Goal: Task Accomplishment & Management: Complete application form

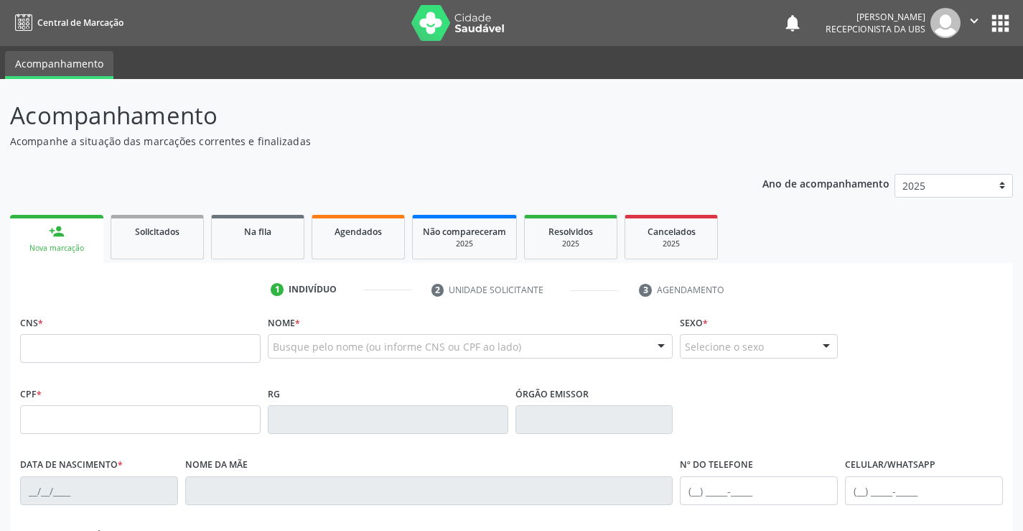
click at [92, 347] on input "text" at bounding box center [140, 348] width 240 height 29
click at [710, 149] on div "Acompanhamento Acompanhe a situação das marcações correntes e finalizadas Relat…" at bounding box center [511, 433] width 1003 height 671
click at [61, 343] on input "text" at bounding box center [140, 348] width 240 height 29
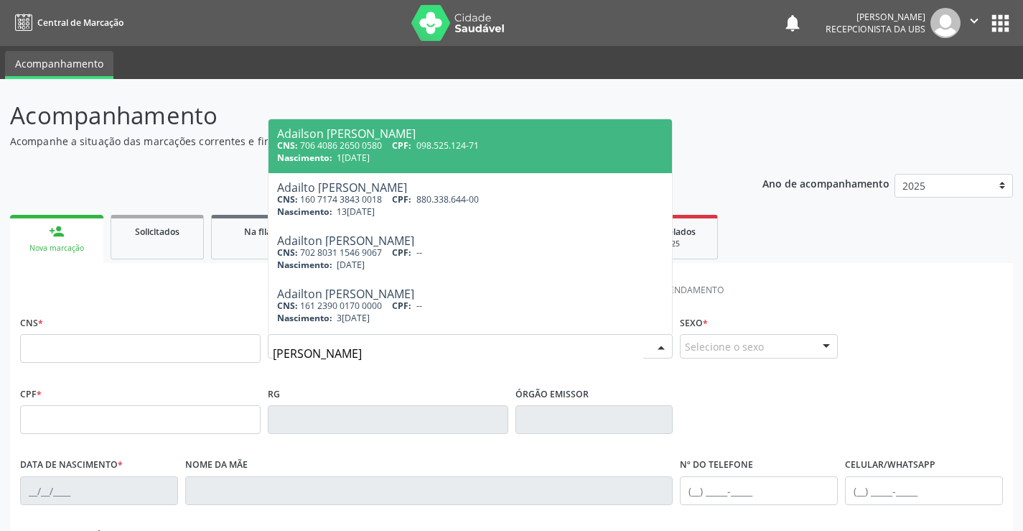
click at [300, 353] on input "[PERSON_NAME]" at bounding box center [458, 353] width 371 height 29
click at [345, 352] on input "[PERSON_NAME]" at bounding box center [458, 353] width 371 height 29
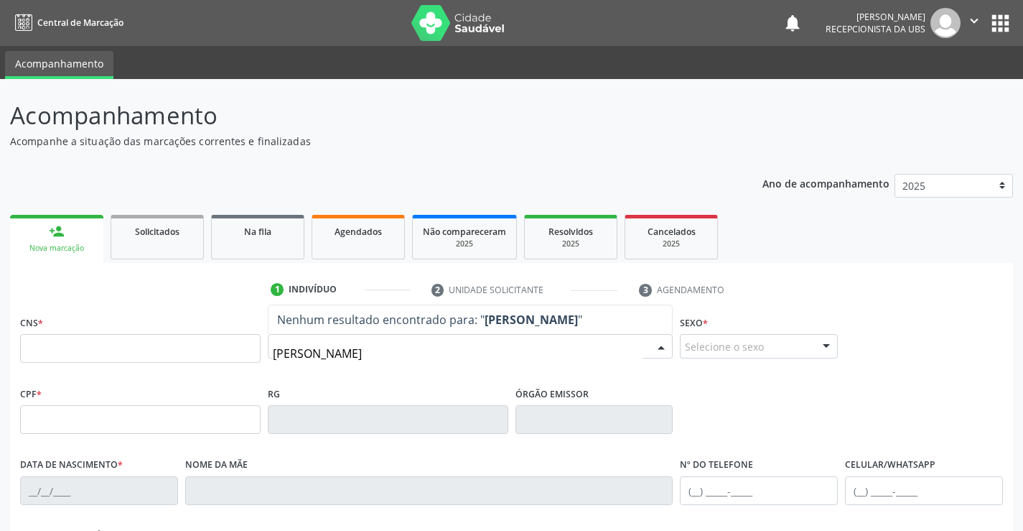
click at [300, 356] on input "[PERSON_NAME]" at bounding box center [458, 353] width 371 height 29
type input "[PERSON_NAME]"
click at [487, 353] on input "[PERSON_NAME]" at bounding box center [458, 353] width 371 height 29
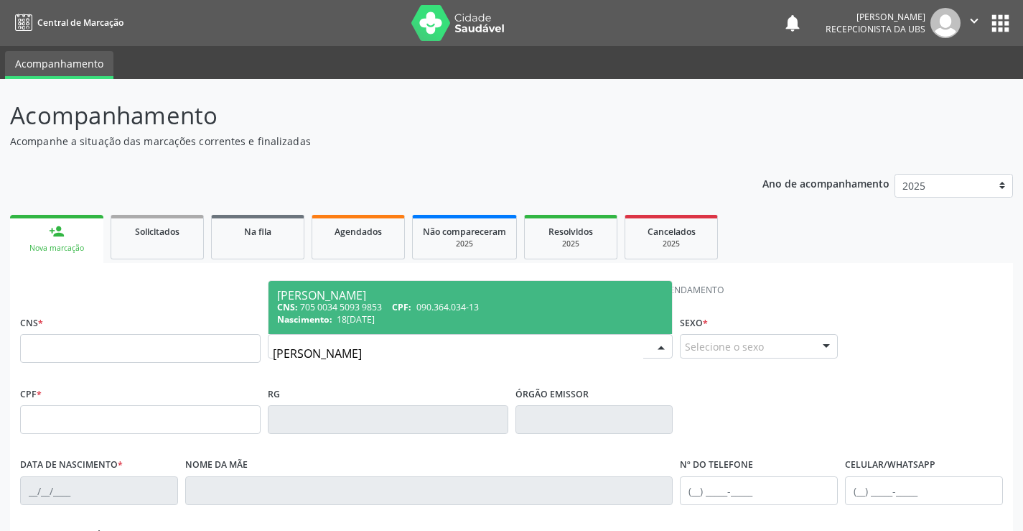
click at [472, 306] on span "090.364.034-13" at bounding box center [447, 307] width 62 height 12
type input "705 0034 5093 9853"
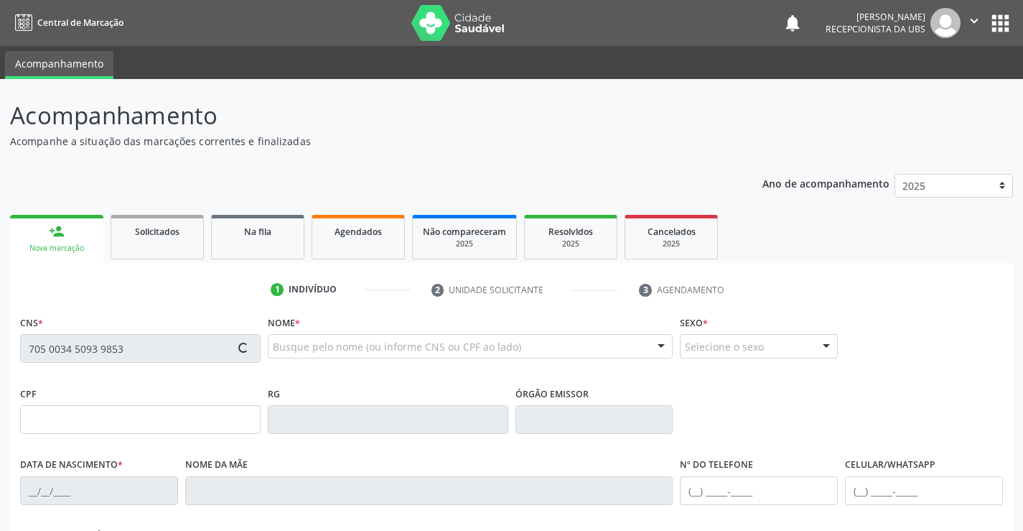
type input "090.364.034-13"
type input "18[DATE]"
type input "[PERSON_NAME]"
type input "[PHONE_NUMBER]"
type input "035.855.034-38"
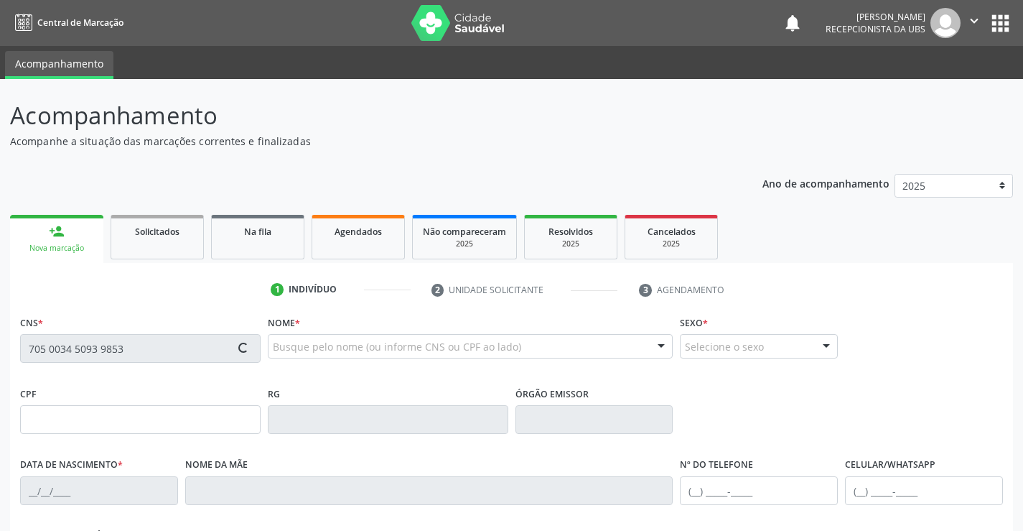
type input "485"
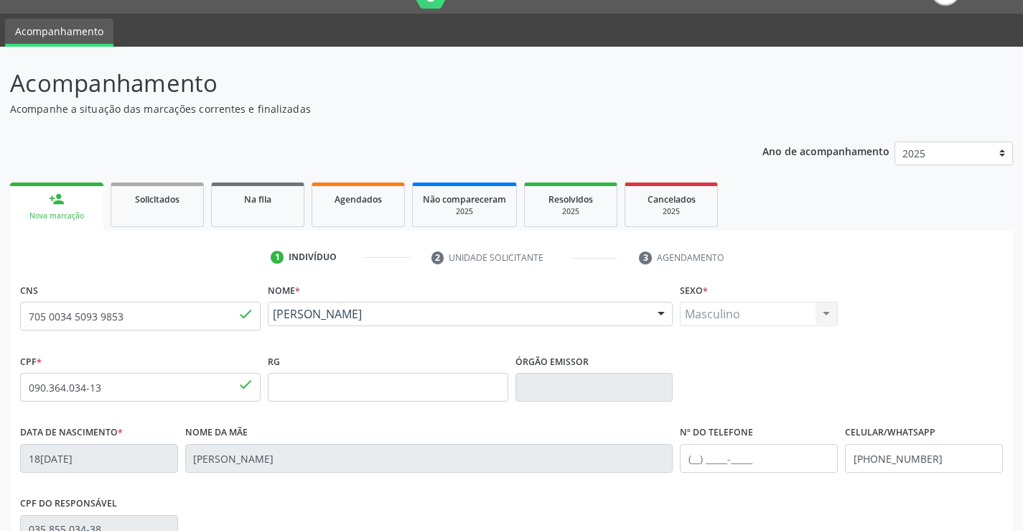
scroll to position [248, 0]
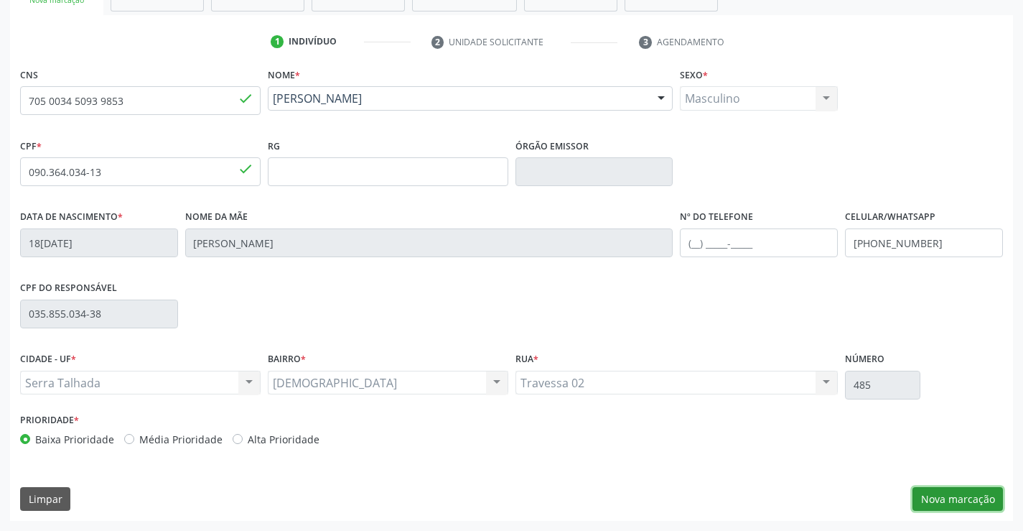
click at [973, 495] on button "Nova marcação" at bounding box center [957, 499] width 90 height 24
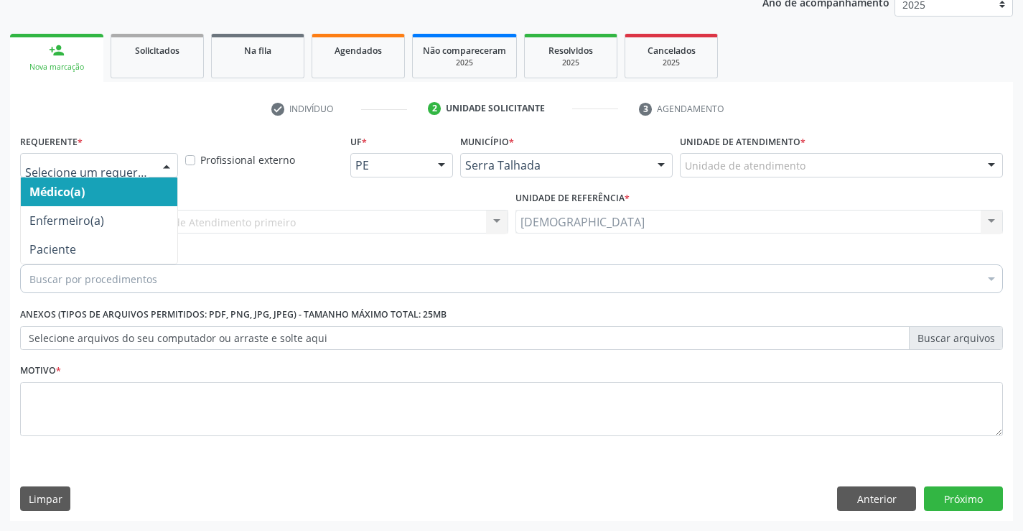
click at [167, 162] on div at bounding box center [167, 166] width 22 height 24
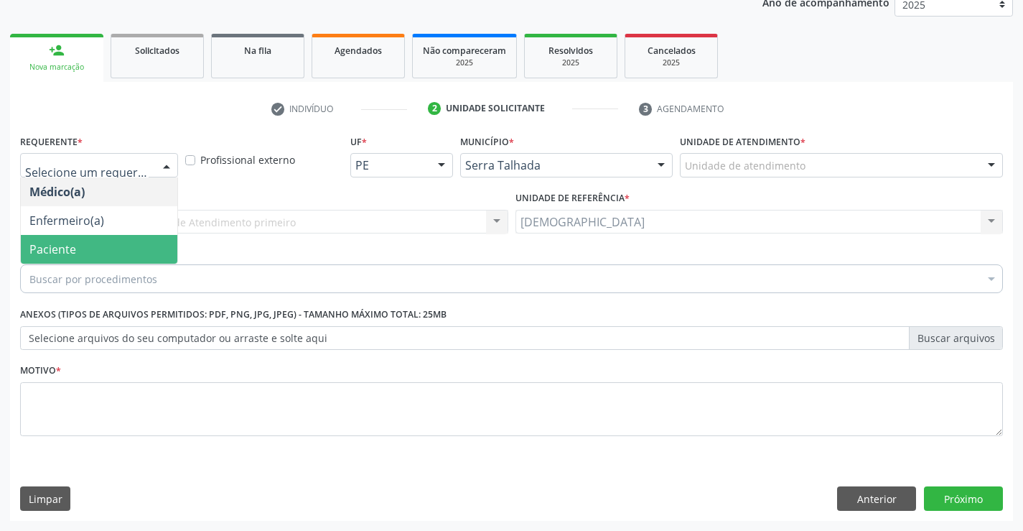
click at [73, 248] on span "Paciente" at bounding box center [52, 249] width 47 height 16
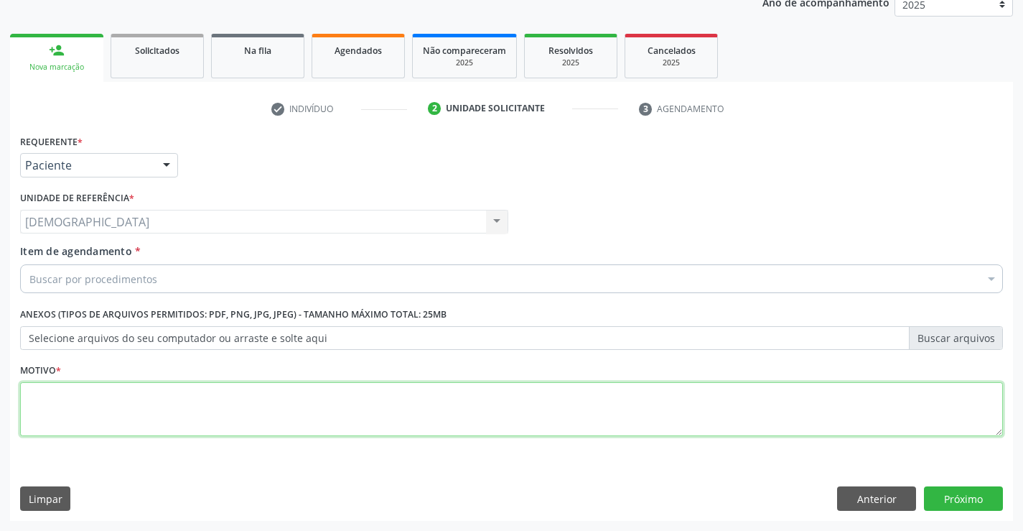
click at [58, 415] on textarea at bounding box center [511, 409] width 983 height 55
type textarea "."
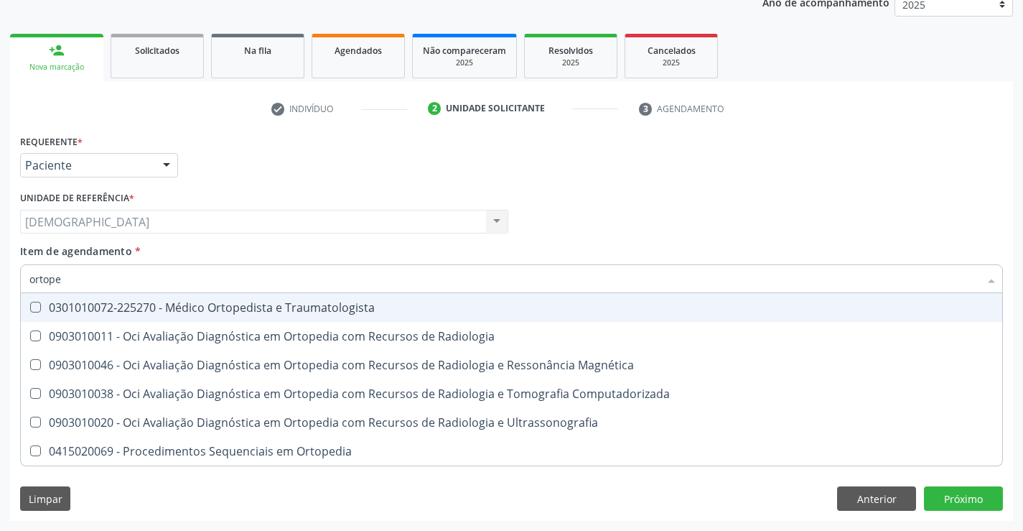
type input "ortoped"
click at [157, 312] on div "0301010072-225270 - Médico Ortopedista e Traumatologista" at bounding box center [511, 307] width 964 height 11
checkbox Traumatologista "true"
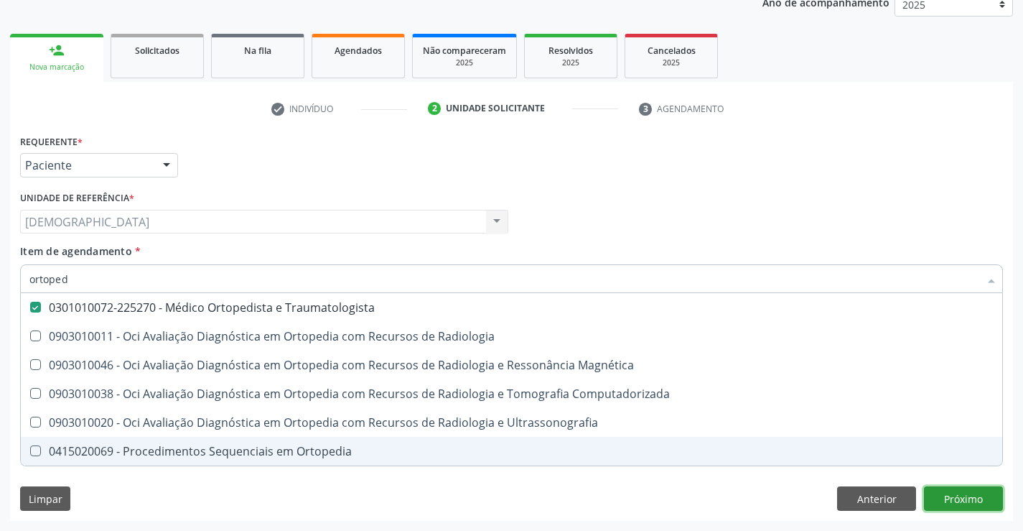
click at [963, 504] on div "Requerente * Paciente Médico(a) Enfermeiro(a) Paciente Nenhum resultado encontr…" at bounding box center [511, 326] width 1003 height 390
checkbox Radiologia "true"
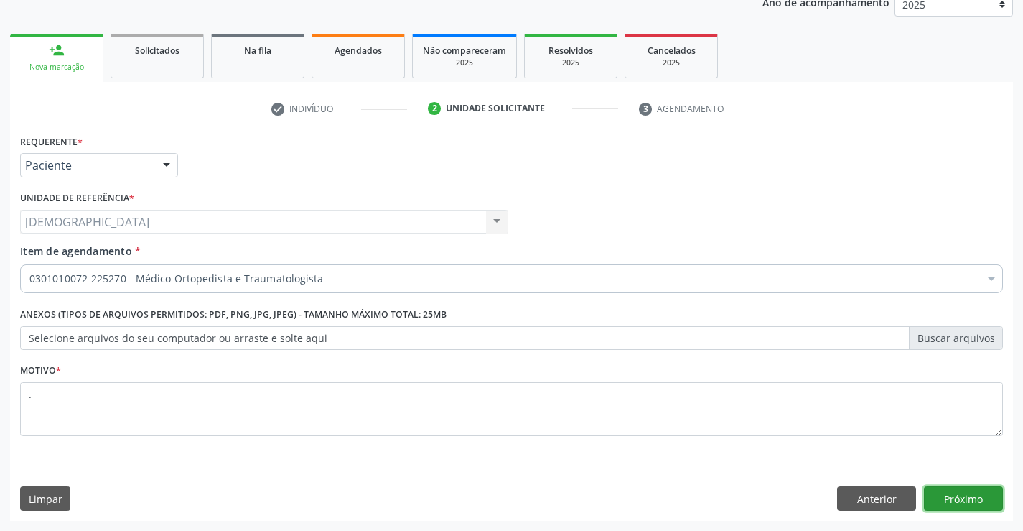
click at [978, 497] on button "Próximo" at bounding box center [963, 498] width 79 height 24
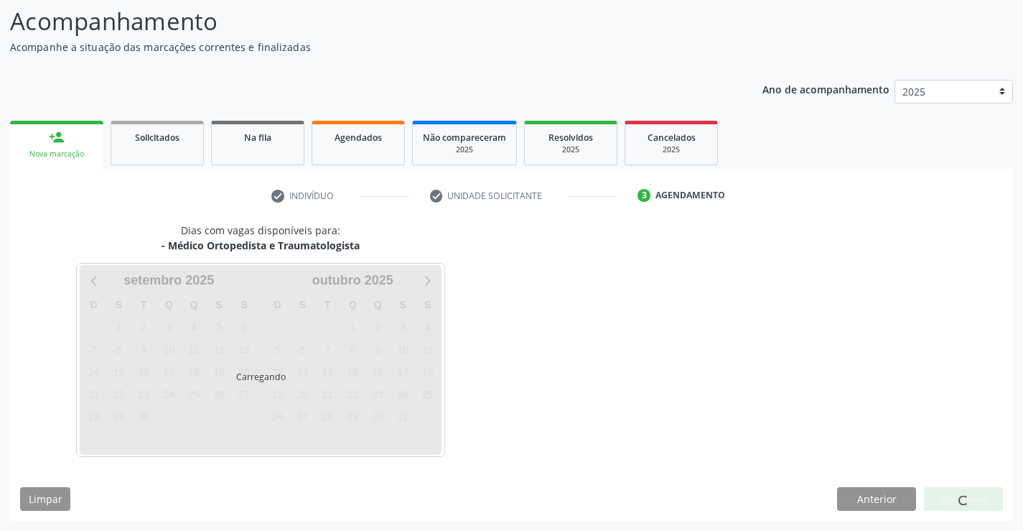
scroll to position [94, 0]
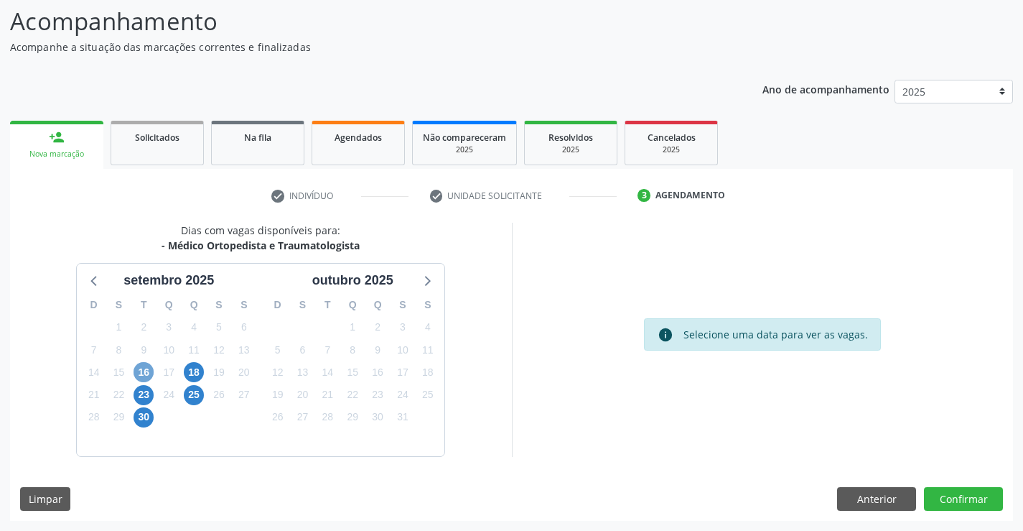
click at [146, 373] on span "16" at bounding box center [144, 372] width 20 height 20
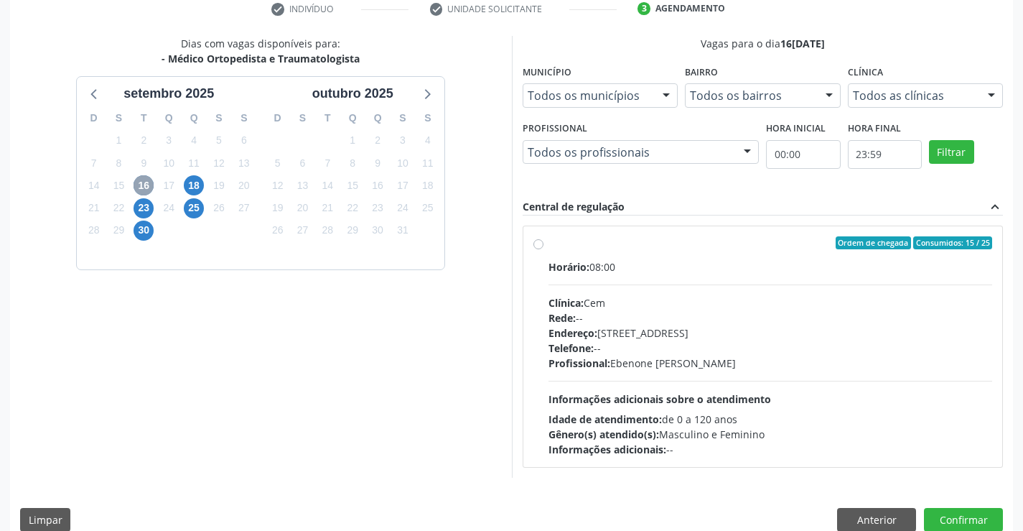
scroll to position [294, 0]
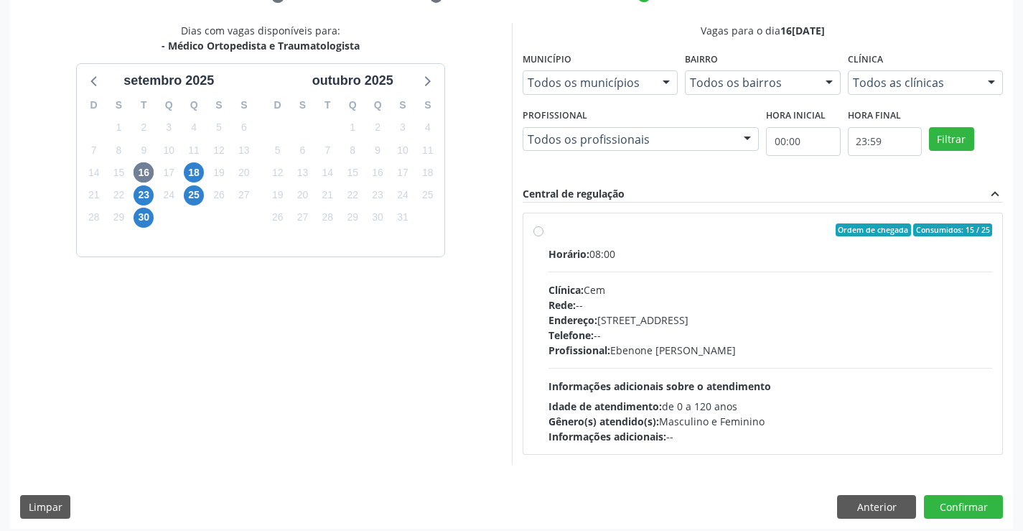
click at [548, 234] on label "Ordem de chegada Consumidos: 15 / 25 Horário: 08:00 Clínica: Cem Rede: -- Ender…" at bounding box center [770, 333] width 444 height 220
click at [542, 234] on input "Ordem de chegada Consumidos: 15 / 25 Horário: 08:00 Clínica: Cem Rede: -- Ender…" at bounding box center [538, 229] width 10 height 13
radio input "true"
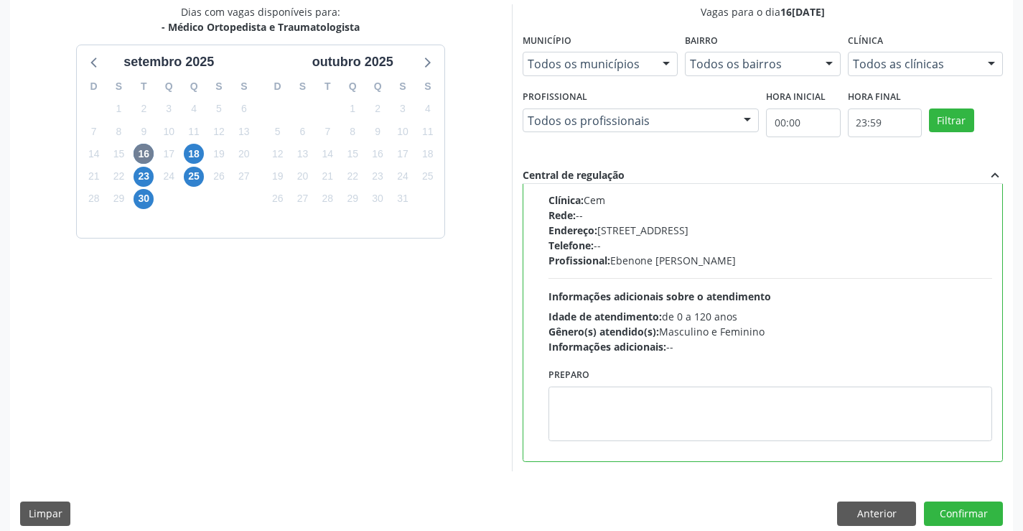
scroll to position [327, 0]
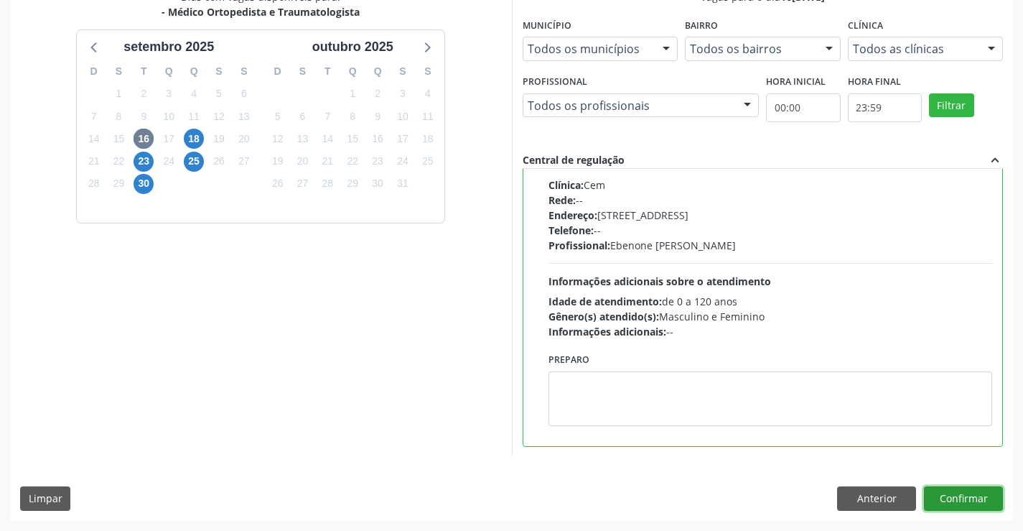
click at [950, 495] on button "Confirmar" at bounding box center [963, 498] width 79 height 24
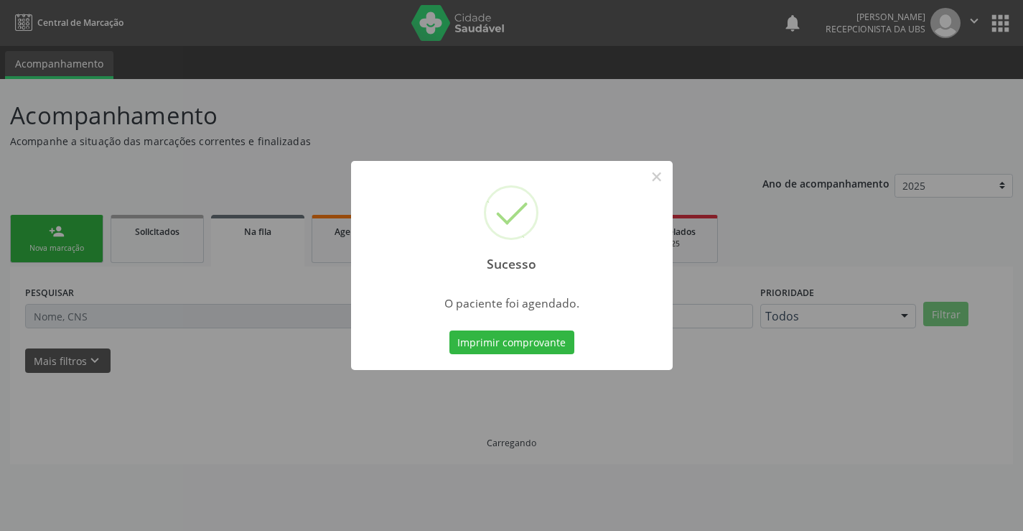
scroll to position [0, 0]
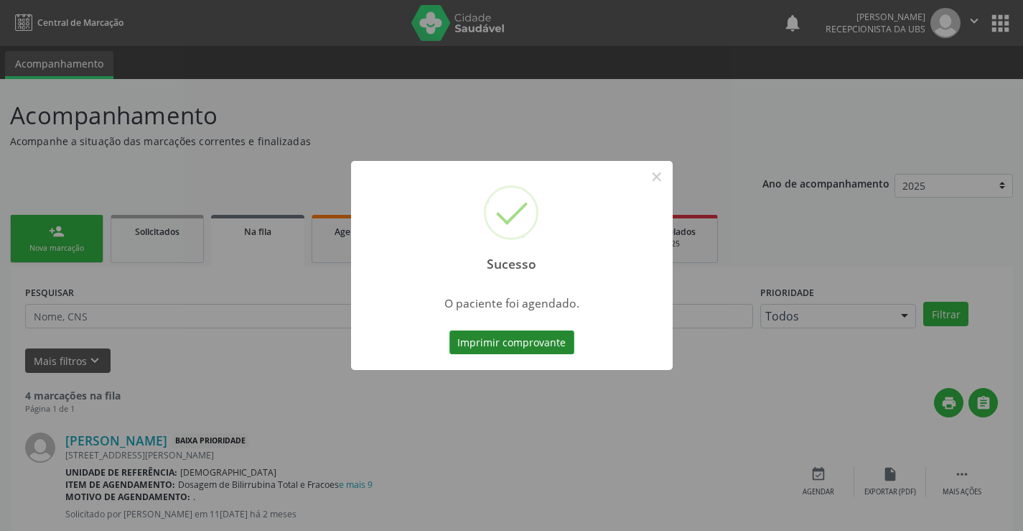
click at [545, 345] on button "Imprimir comprovante" at bounding box center [511, 342] width 125 height 24
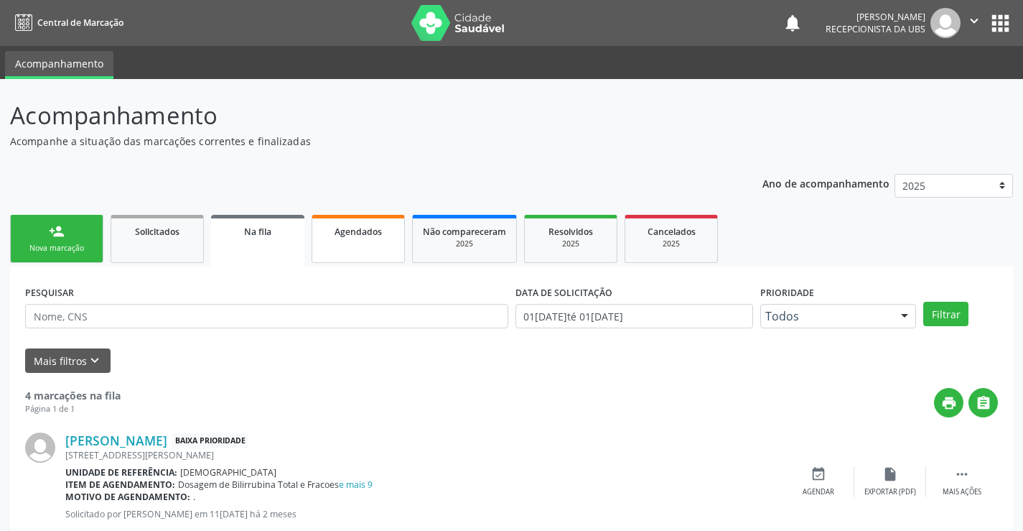
click at [369, 256] on link "Agendados" at bounding box center [358, 239] width 93 height 48
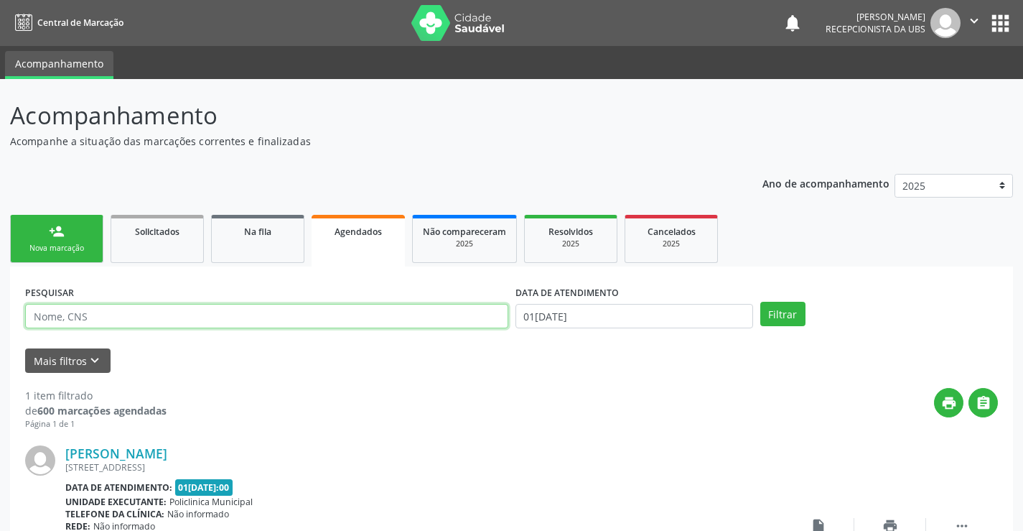
click at [289, 322] on input "text" at bounding box center [266, 316] width 483 height 24
type input "[PERSON_NAME]"
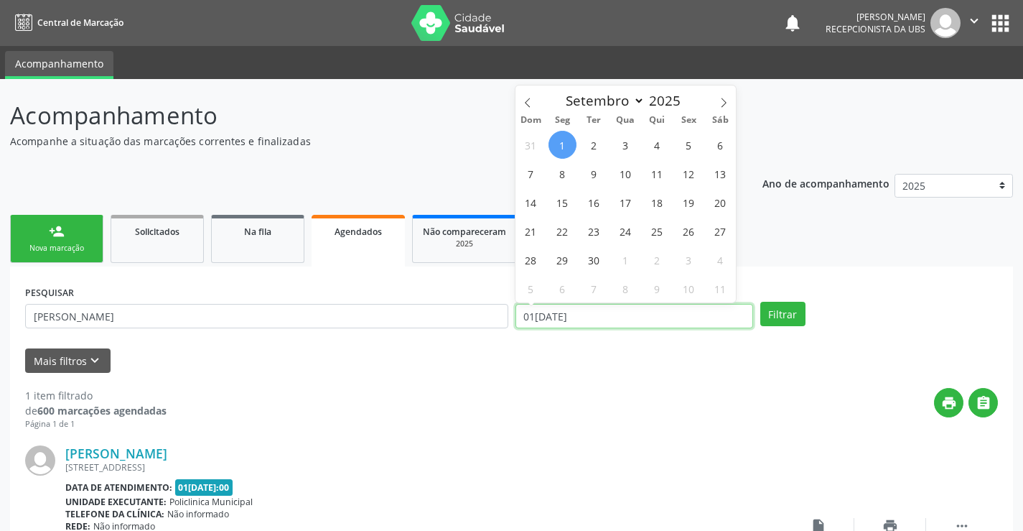
click at [639, 316] on input "01[DATE]" at bounding box center [634, 316] width 238 height 24
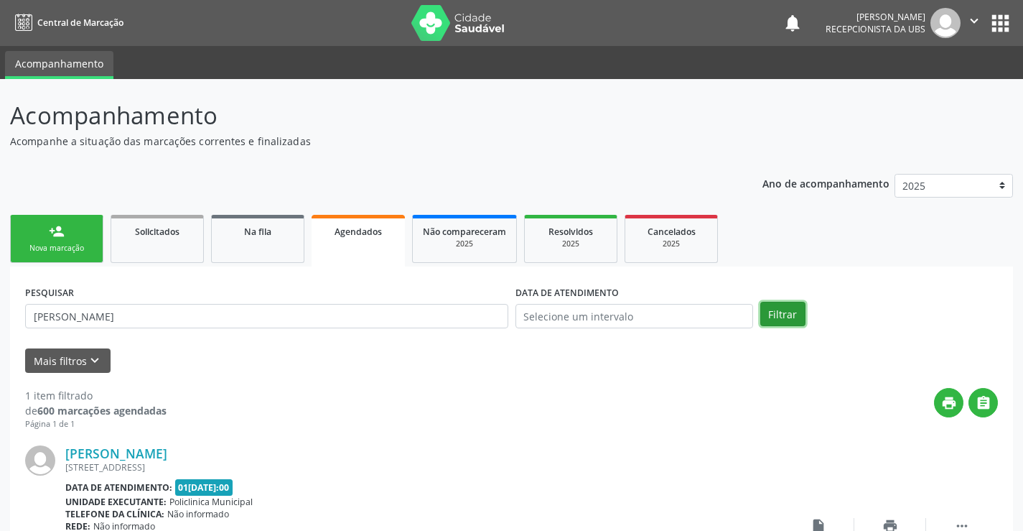
click at [786, 317] on button "Filtrar" at bounding box center [782, 314] width 45 height 24
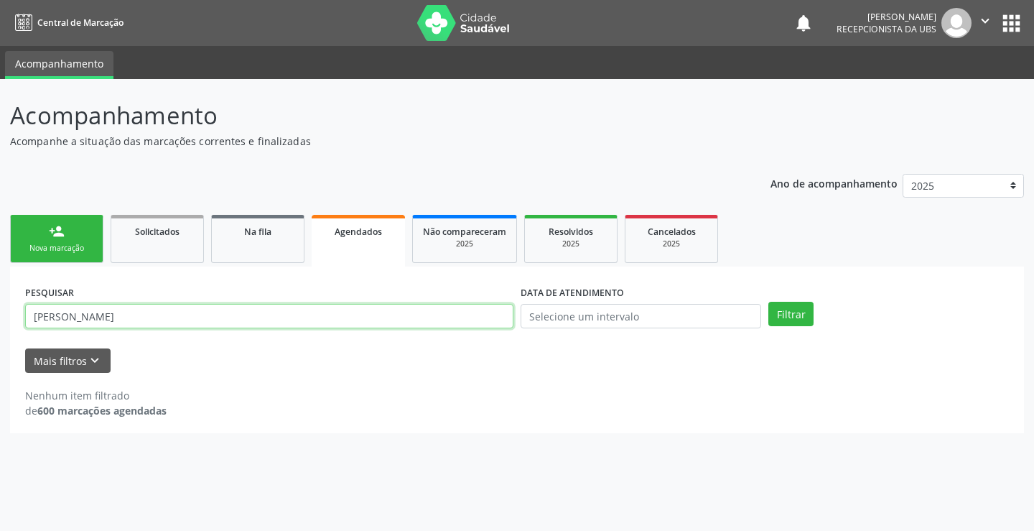
click at [137, 319] on input "[PERSON_NAME]" at bounding box center [269, 316] width 488 height 24
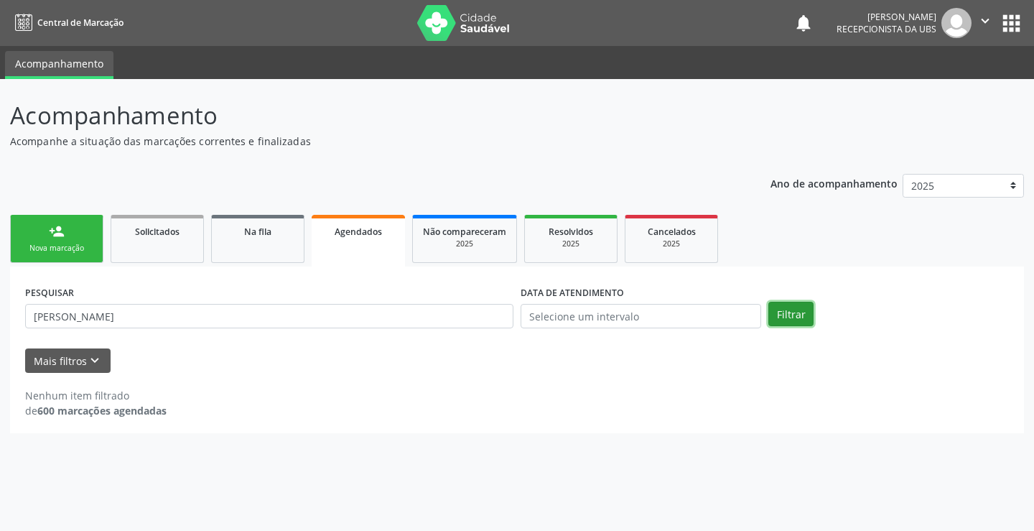
click at [800, 314] on button "Filtrar" at bounding box center [790, 314] width 45 height 24
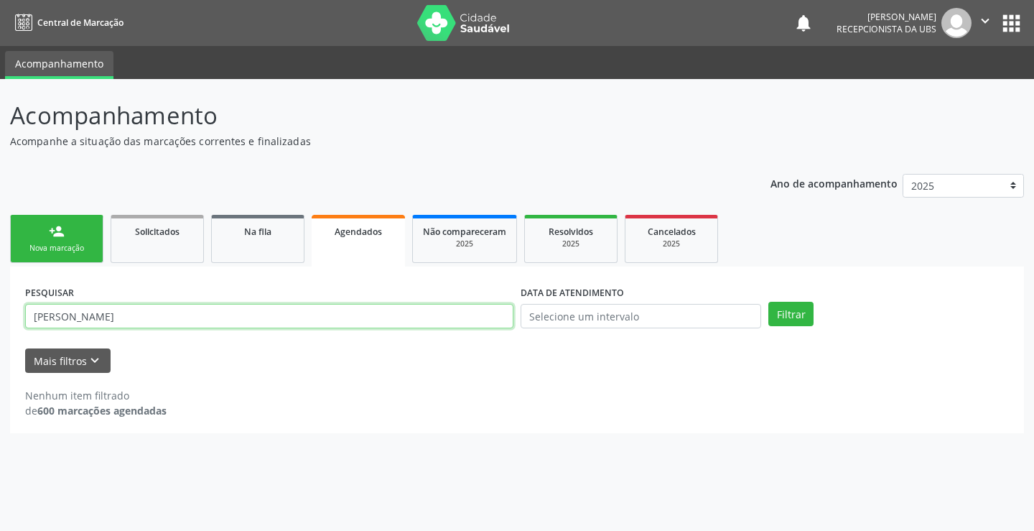
click at [137, 319] on input "[PERSON_NAME]" at bounding box center [269, 316] width 488 height 24
type input "[PERSON_NAME]"
click at [93, 240] on link "person_add Nova marcação" at bounding box center [56, 239] width 93 height 48
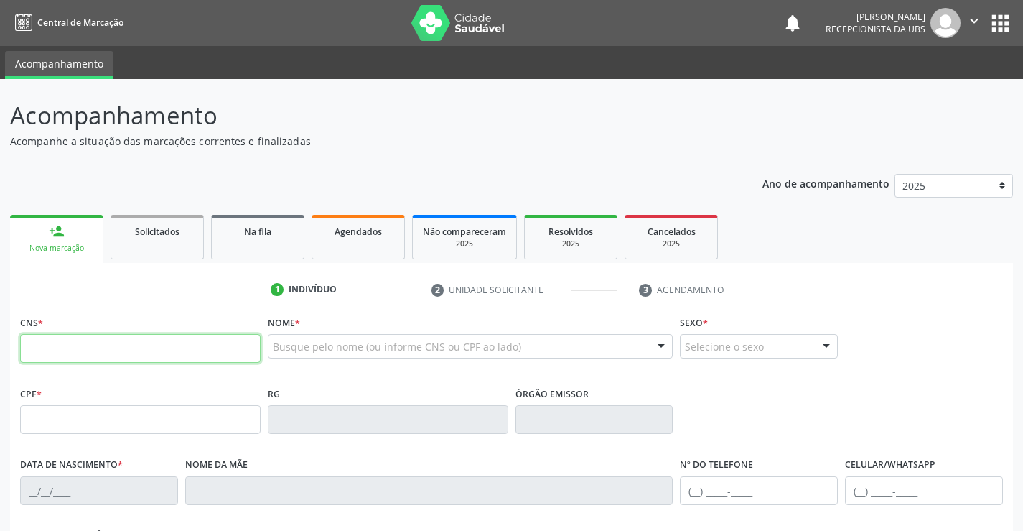
click at [100, 340] on input "text" at bounding box center [140, 348] width 240 height 29
type input "702 8061 0290 9562"
type input "035.696.554-66"
type input "03[DATE]"
type input "[PERSON_NAME]"
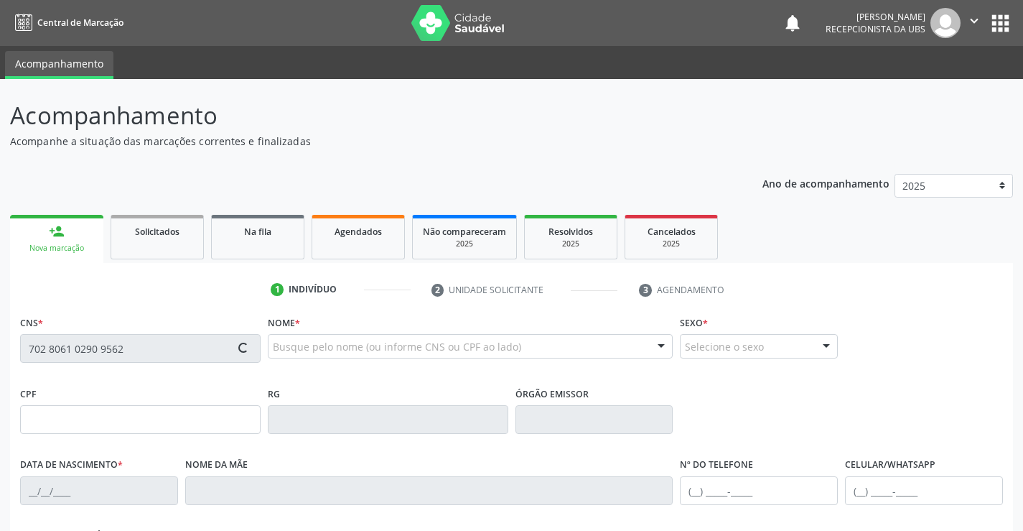
type input "[PHONE_NUMBER]"
type input "1152"
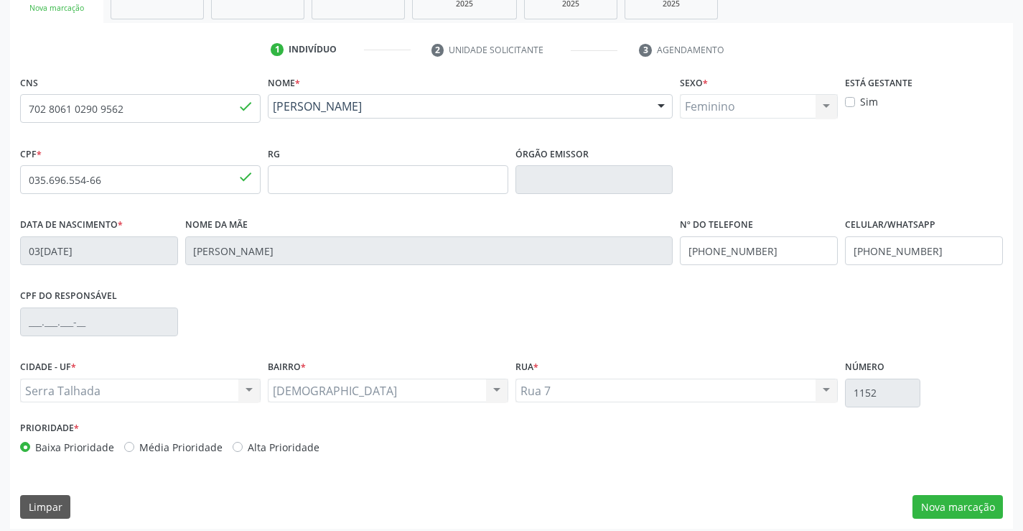
scroll to position [248, 0]
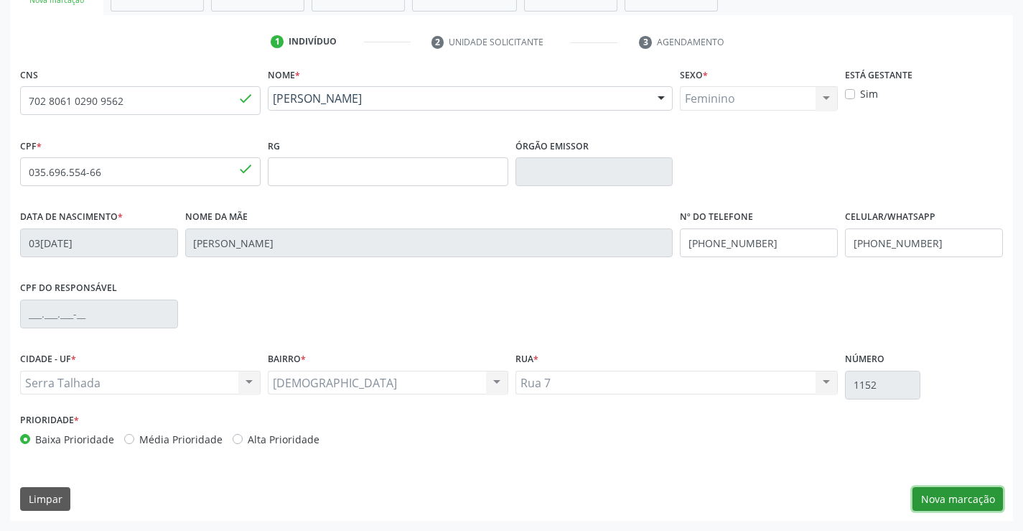
click at [961, 487] on button "Nova marcação" at bounding box center [957, 499] width 90 height 24
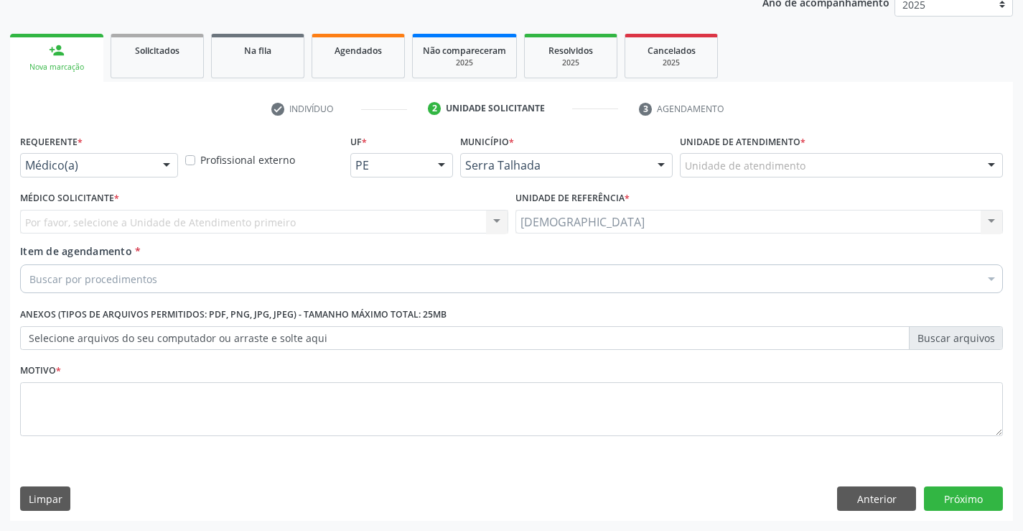
scroll to position [181, 0]
click at [165, 163] on div at bounding box center [167, 166] width 22 height 24
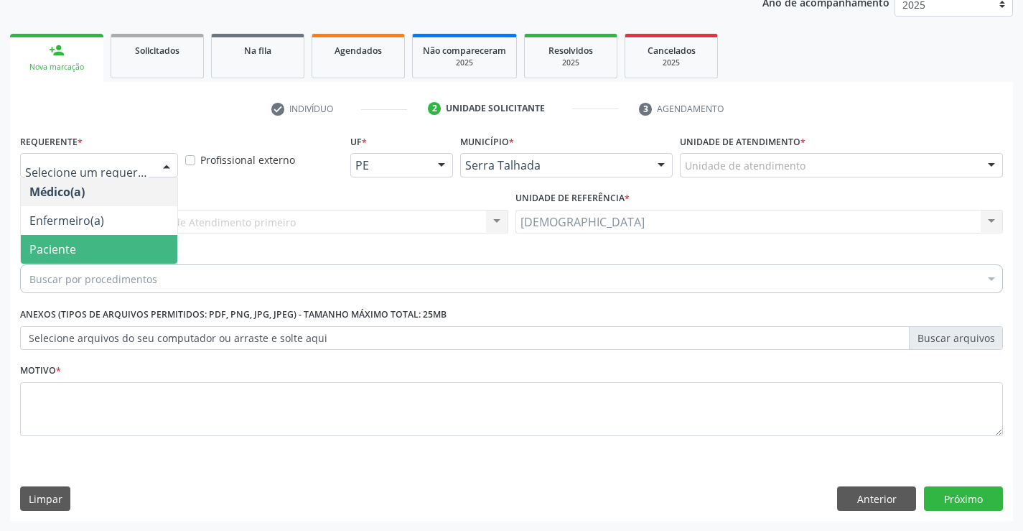
click at [66, 252] on span "Paciente" at bounding box center [52, 249] width 47 height 16
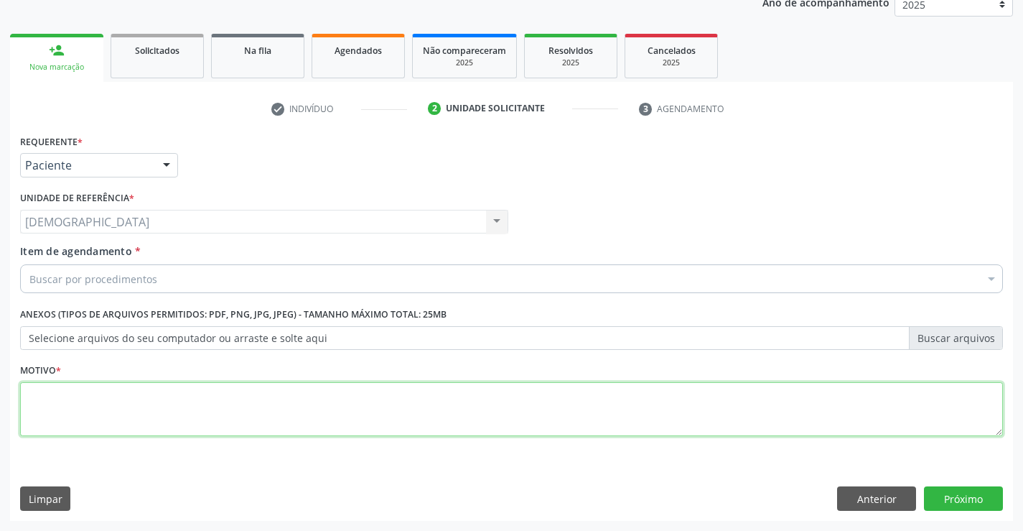
click at [60, 424] on textarea at bounding box center [511, 409] width 983 height 55
type textarea "."
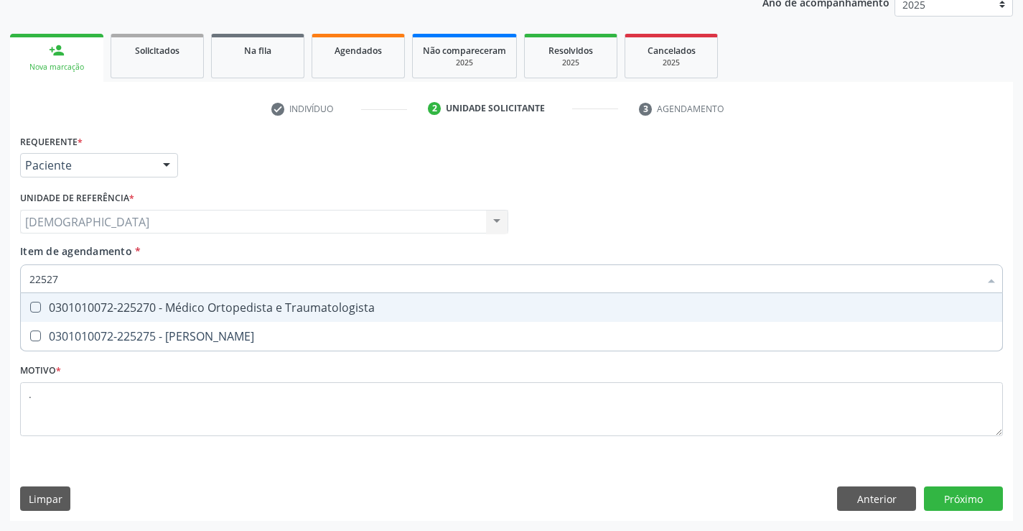
type input "225270"
click at [169, 304] on div "0301010072-225270 - Médico Ortopedista e Traumatologista" at bounding box center [511, 307] width 964 height 11
checkbox Traumatologista "true"
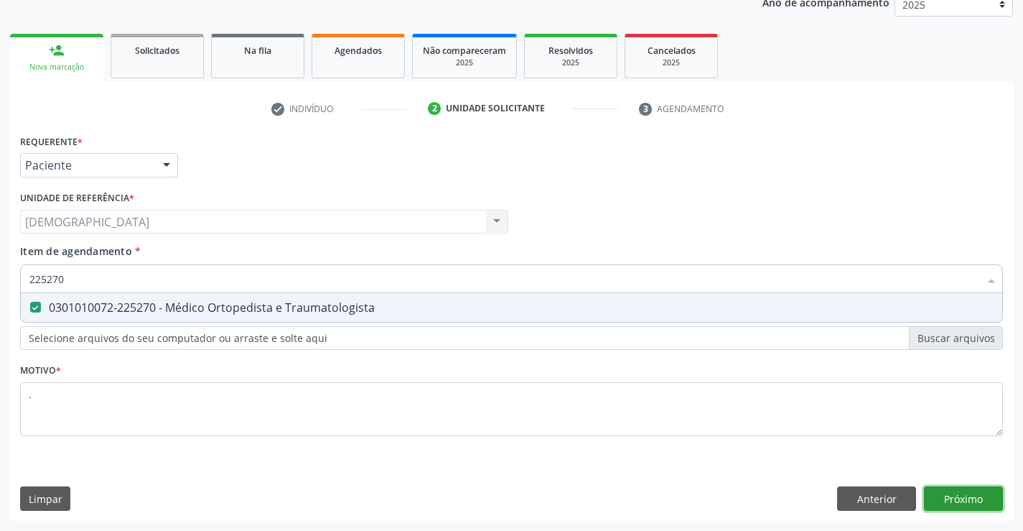
click at [976, 495] on div "Requerente * Paciente Médico(a) Enfermeiro(a) Paciente Nenhum resultado encontr…" at bounding box center [511, 326] width 1003 height 390
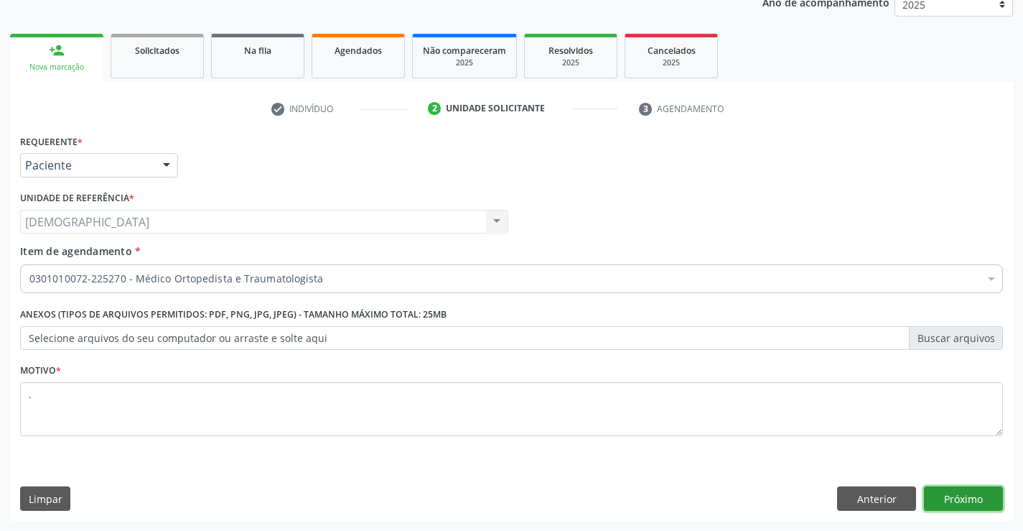
click at [973, 500] on button "Próximo" at bounding box center [963, 498] width 79 height 24
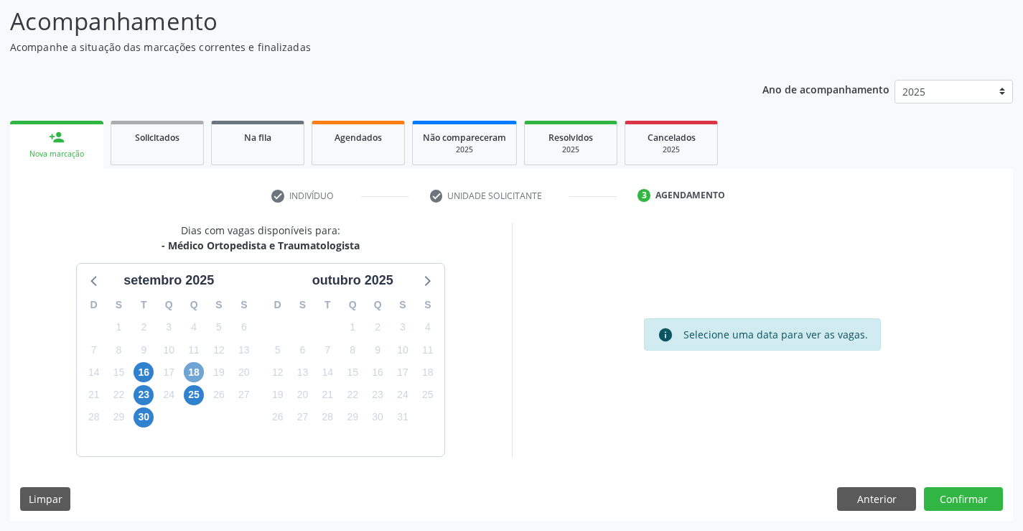
click at [199, 374] on span "18" at bounding box center [194, 372] width 20 height 20
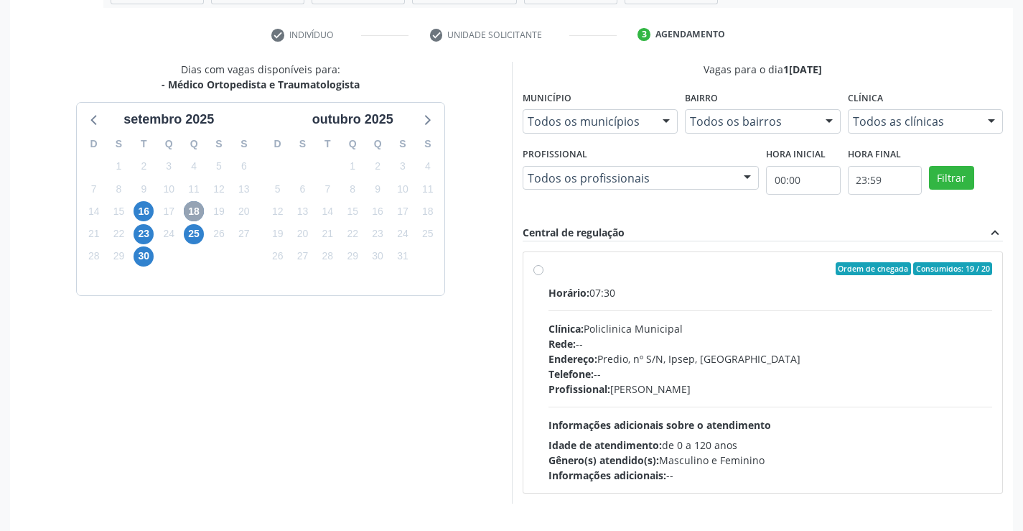
scroll to position [257, 0]
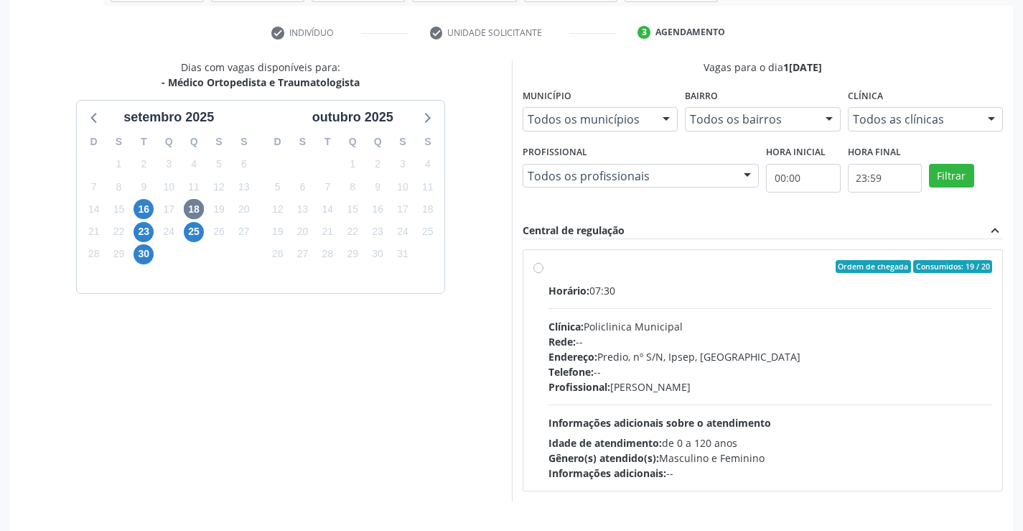
click at [546, 268] on div "Ordem de chegada Consumidos: 19 / 20 Horário: 07:30 Clínica: Policlinica Munici…" at bounding box center [762, 370] width 459 height 220
radio input "true"
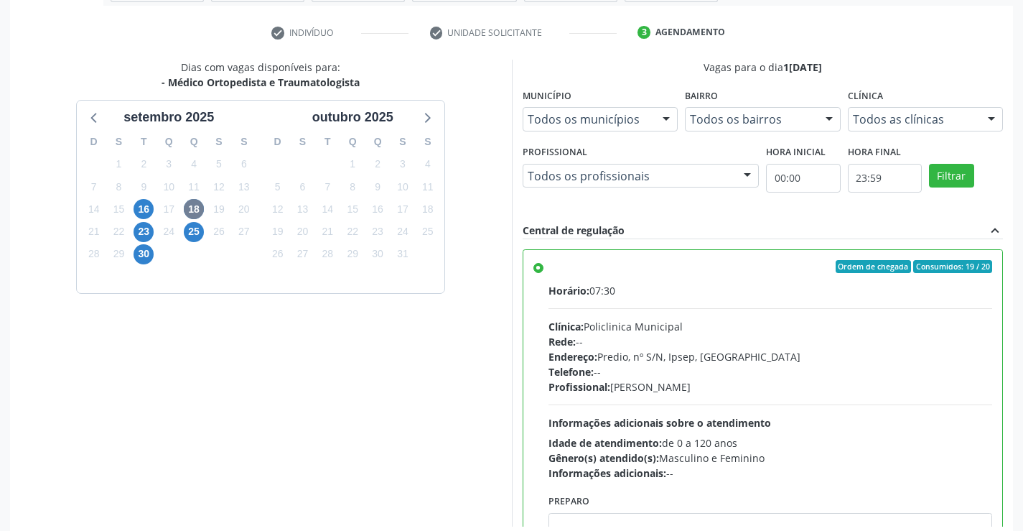
scroll to position [327, 0]
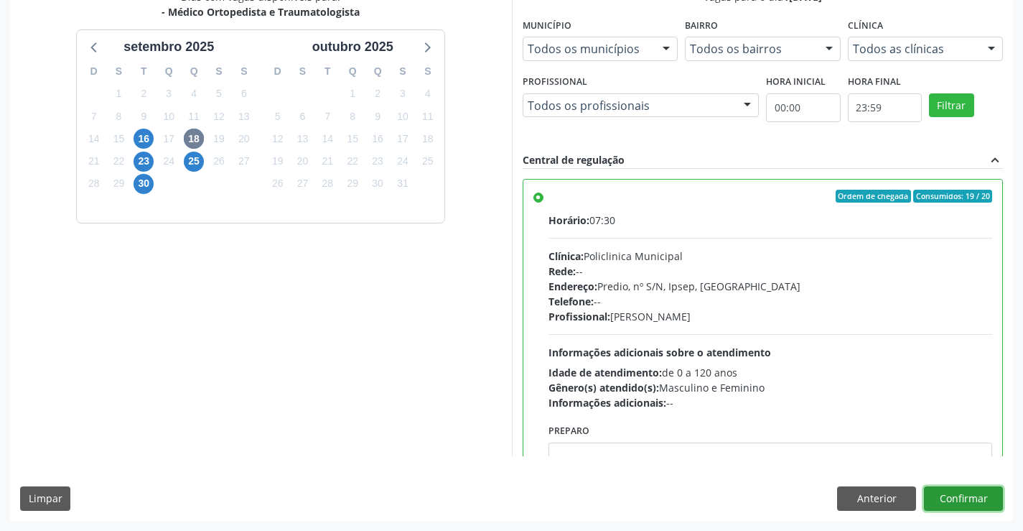
click at [945, 495] on button "Confirmar" at bounding box center [963, 498] width 79 height 24
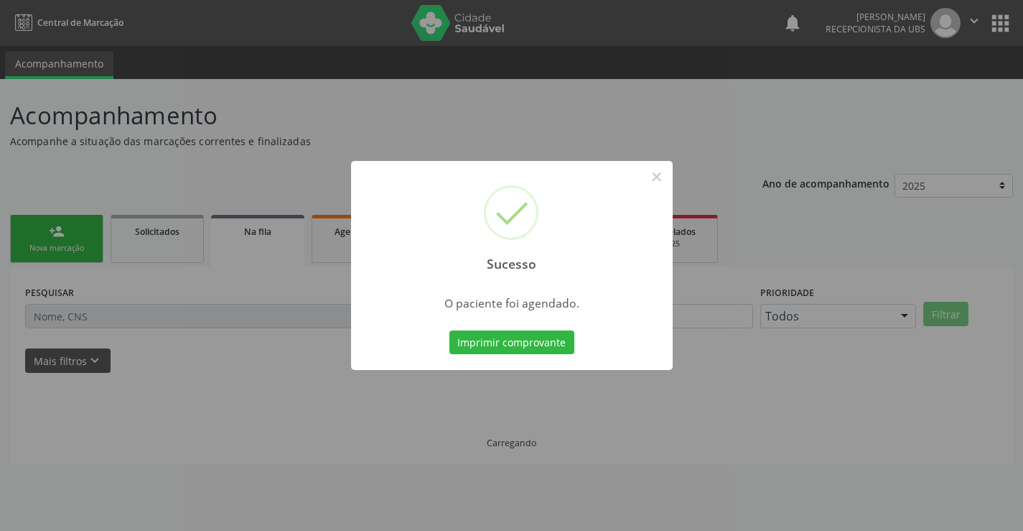
scroll to position [0, 0]
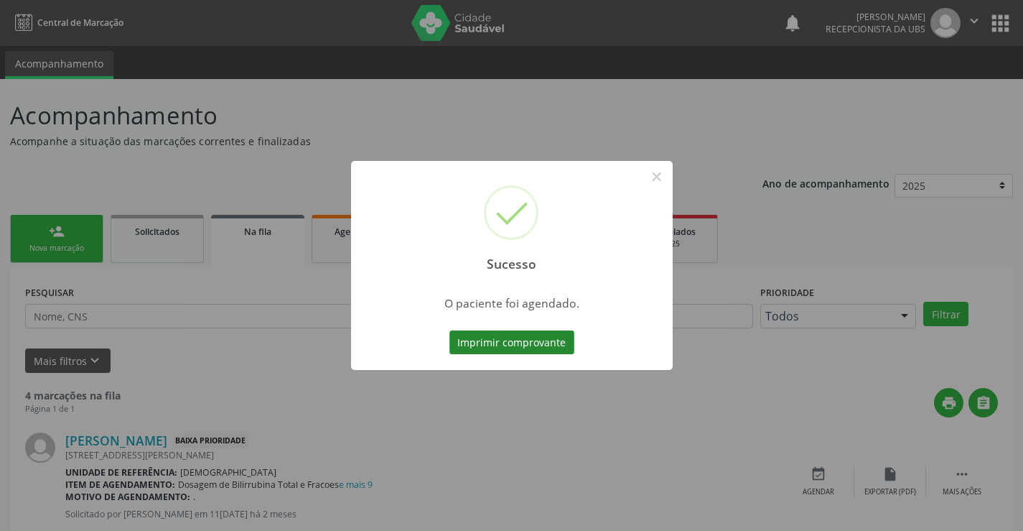
click at [546, 342] on button "Imprimir comprovante" at bounding box center [511, 342] width 125 height 24
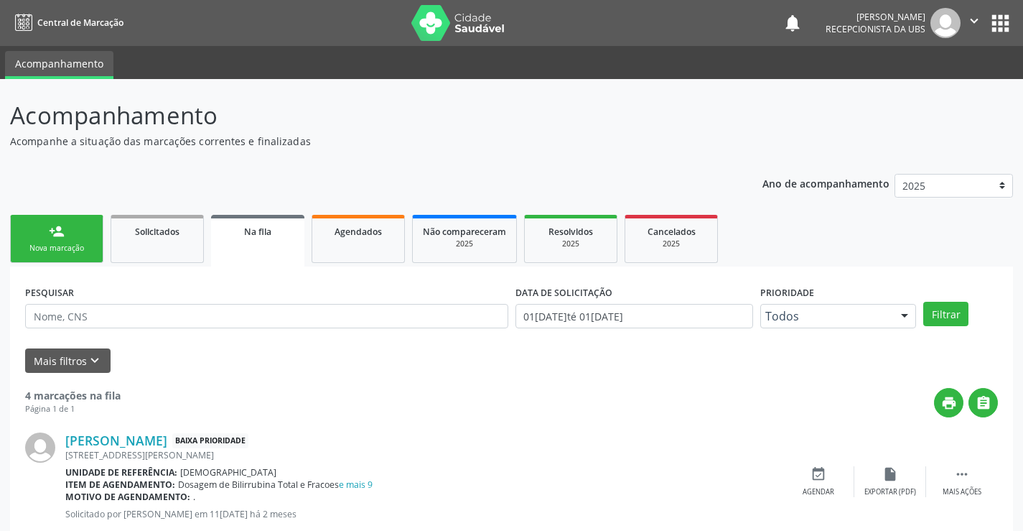
click at [37, 231] on link "person_add Nova marcação" at bounding box center [56, 239] width 93 height 48
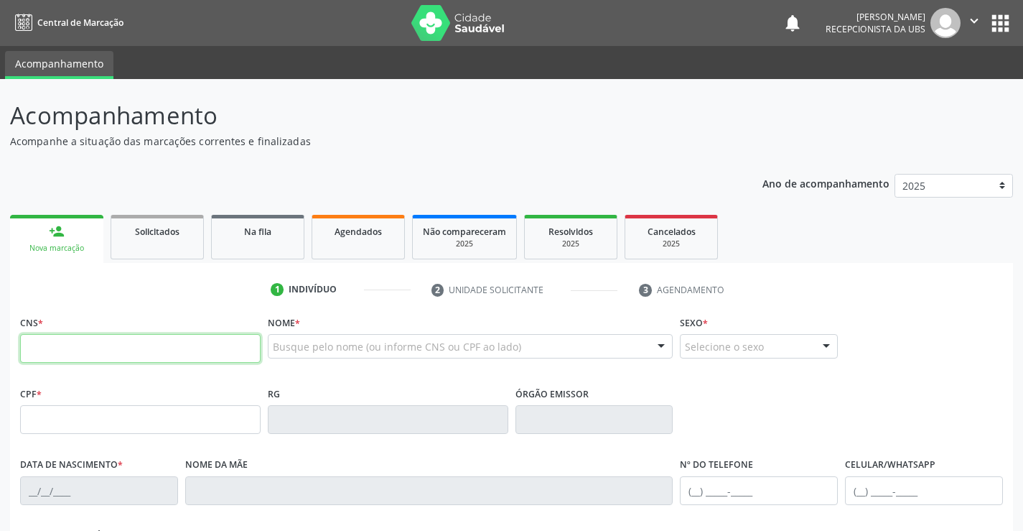
click at [62, 342] on input "text" at bounding box center [140, 348] width 240 height 29
type input "704 3085 7150 1895"
type input "033.155.784-35"
type input "2[DATE]"
type input "[PERSON_NAME]"
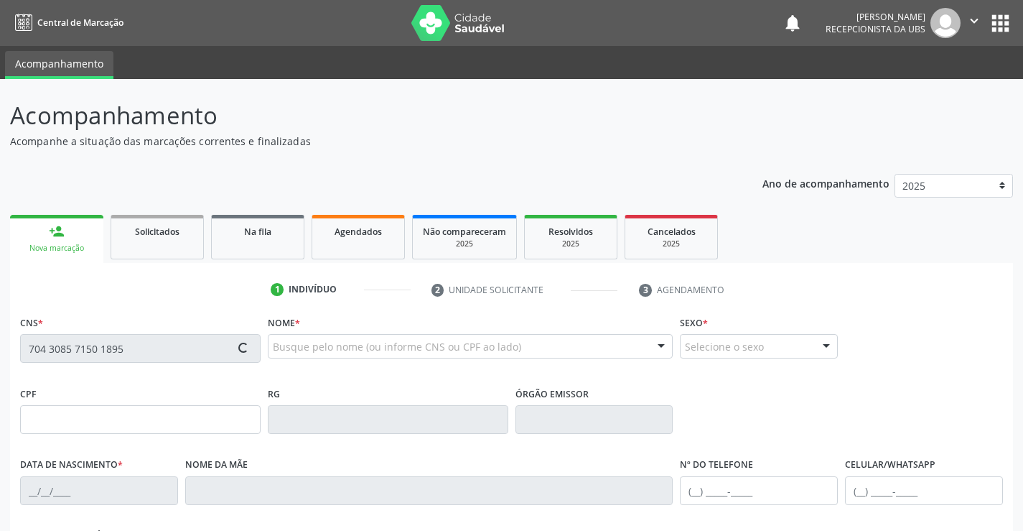
type input "[PHONE_NUMBER]"
type input "085.421.194-28"
type input "1077"
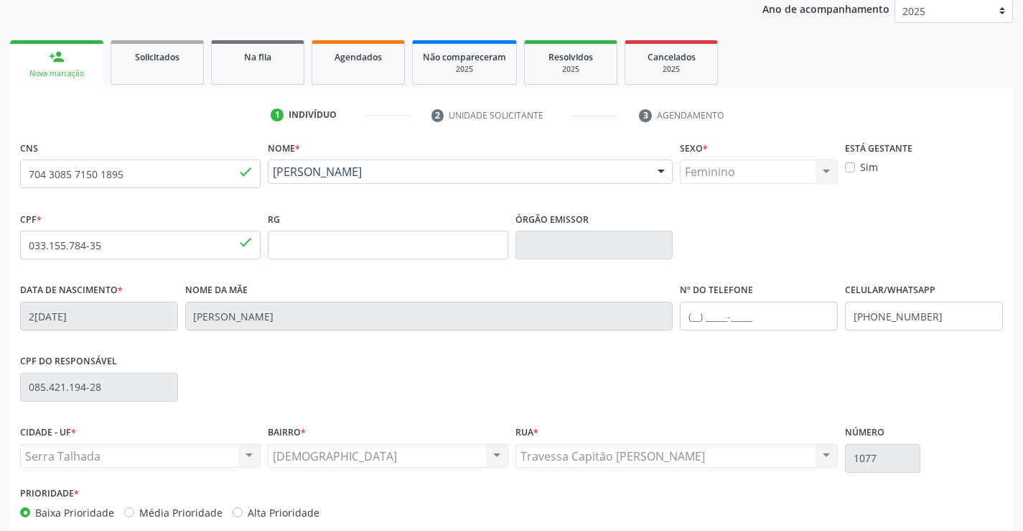
scroll to position [248, 0]
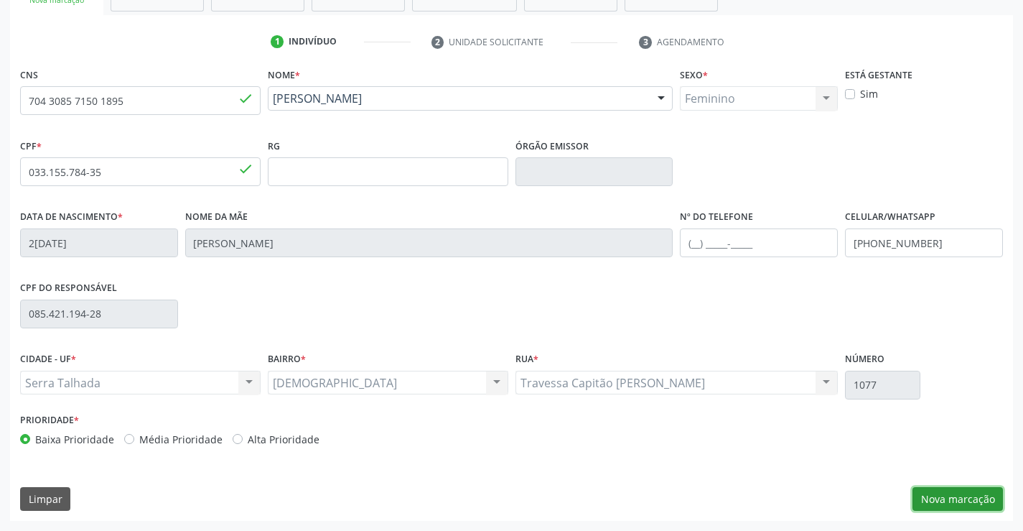
click at [973, 499] on button "Nova marcação" at bounding box center [957, 499] width 90 height 24
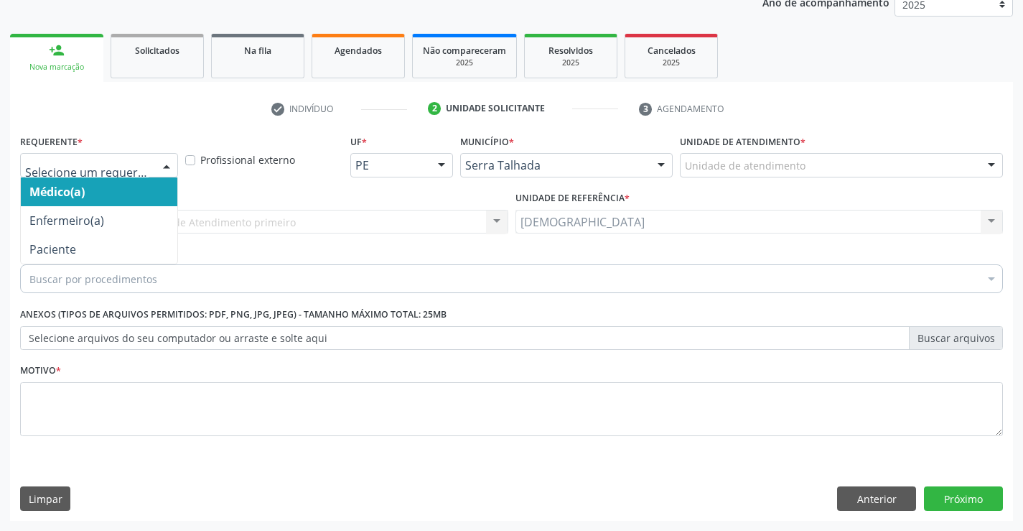
click at [161, 162] on div at bounding box center [167, 166] width 22 height 24
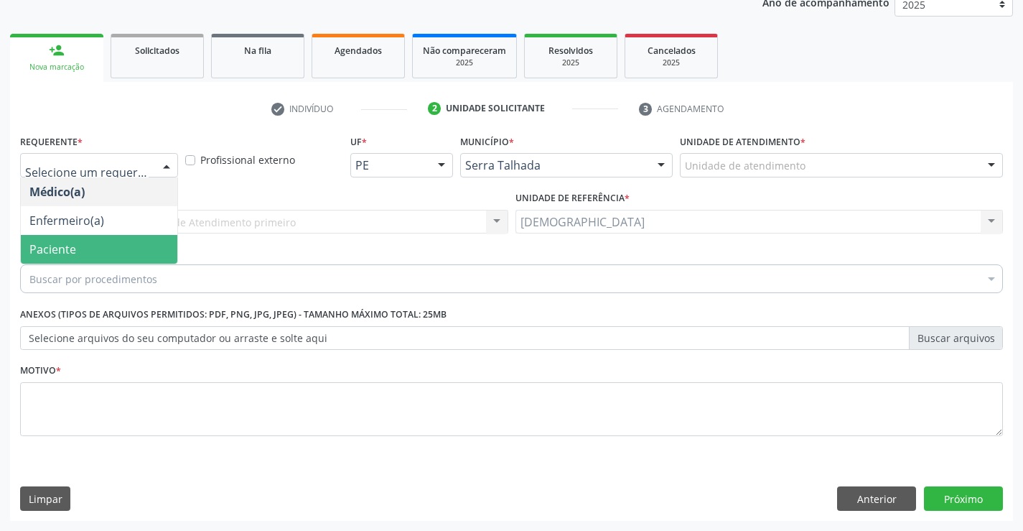
click at [95, 256] on span "Paciente" at bounding box center [99, 249] width 157 height 29
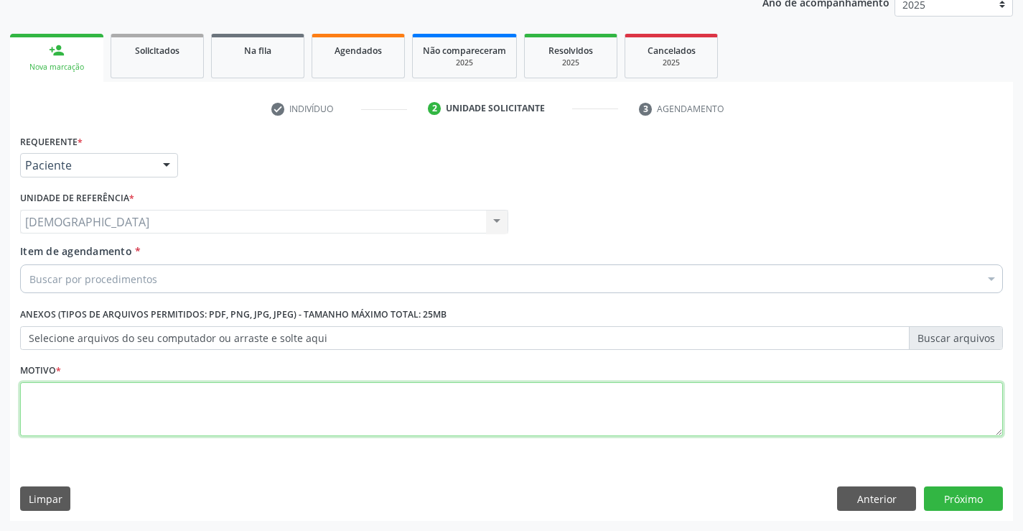
click at [66, 397] on textarea at bounding box center [511, 409] width 983 height 55
type textarea "."
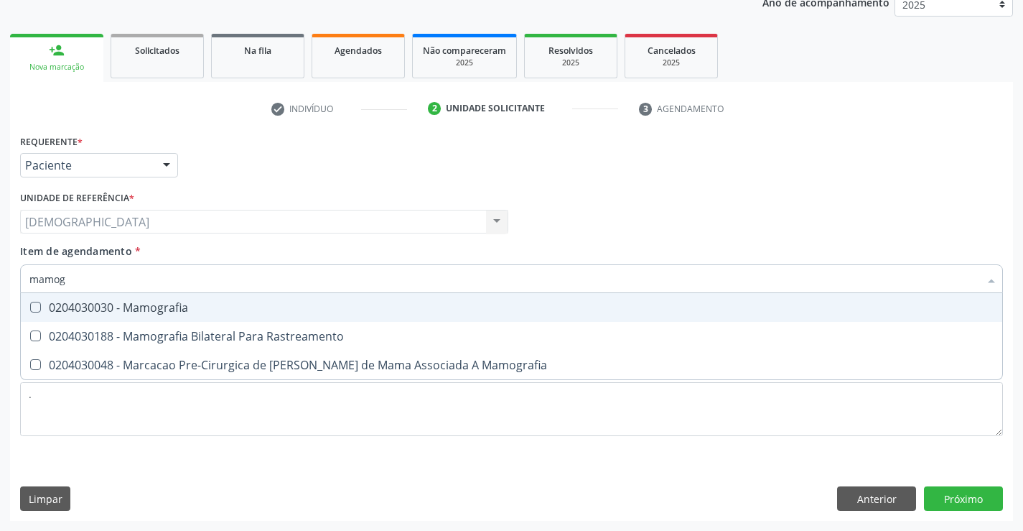
type input "mamogr"
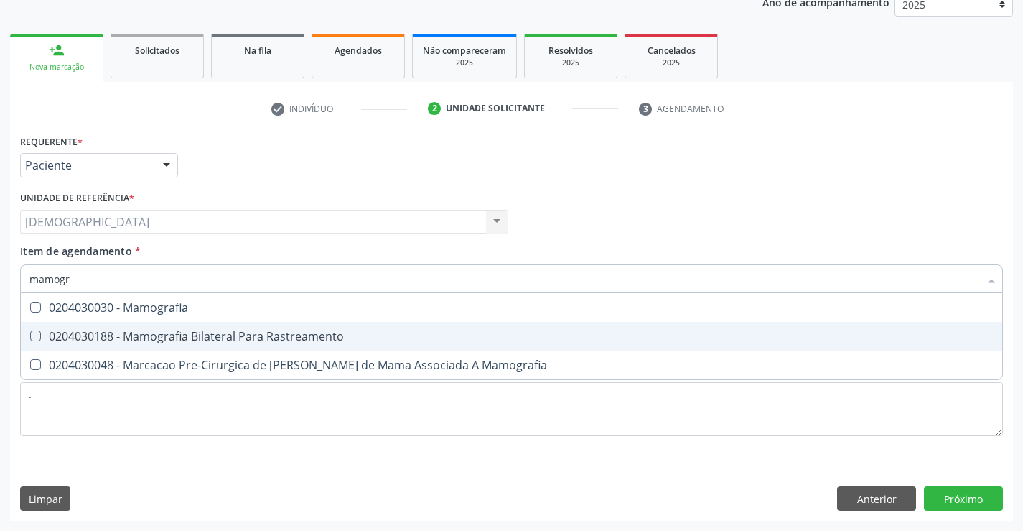
click at [171, 339] on div "0204030188 - Mamografia Bilateral Para Rastreamento" at bounding box center [511, 335] width 964 height 11
checkbox Rastreamento "true"
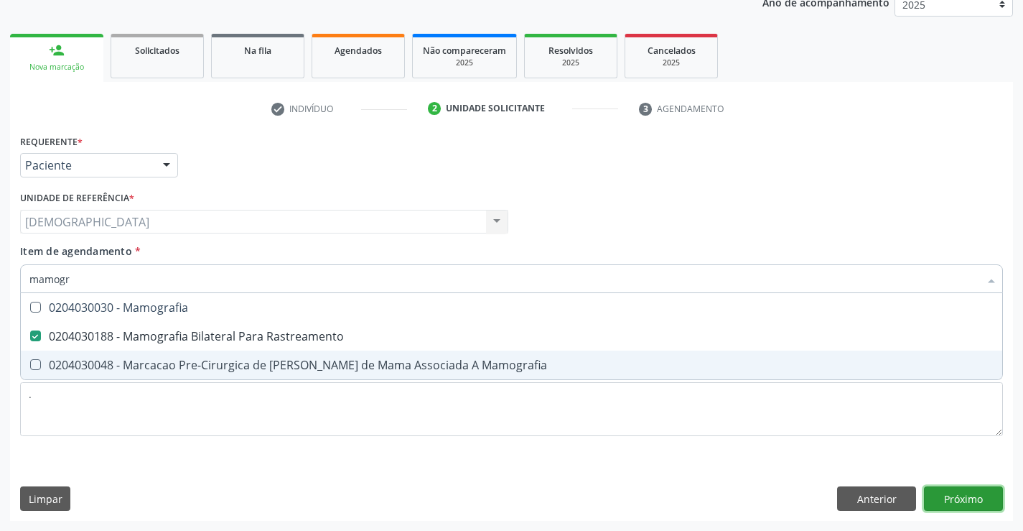
click at [986, 500] on div "Requerente * Paciente Médico(a) Enfermeiro(a) Paciente Nenhum resultado encontr…" at bounding box center [511, 326] width 1003 height 390
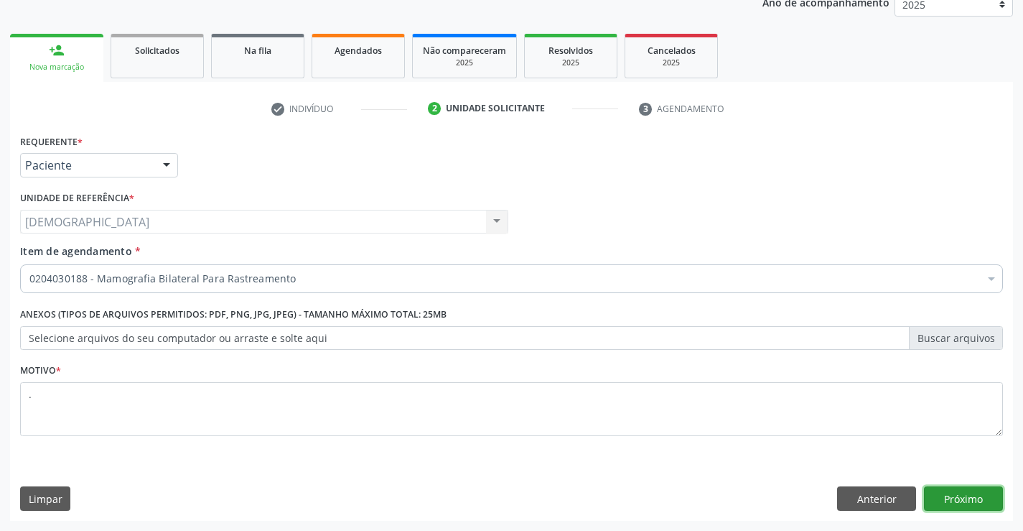
click at [945, 500] on button "Próximo" at bounding box center [963, 498] width 79 height 24
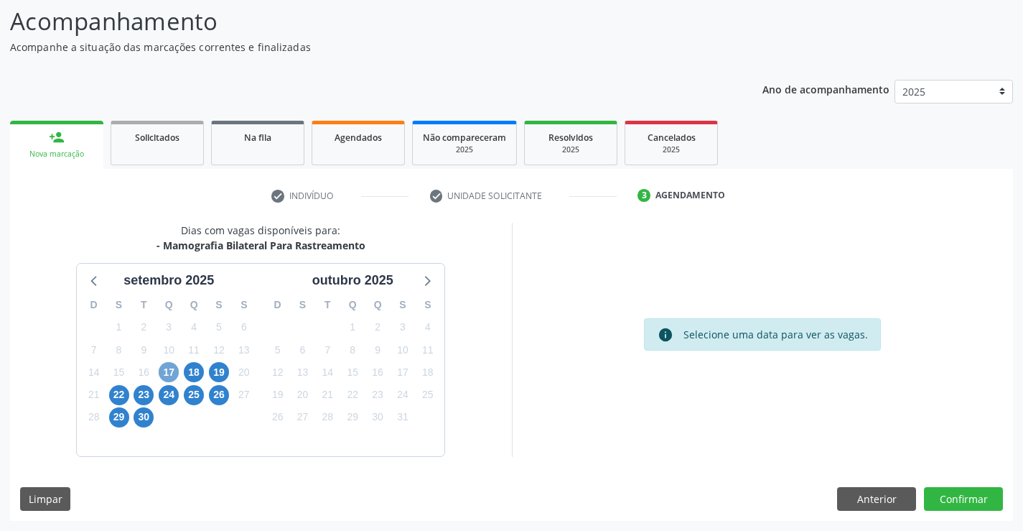
click at [169, 373] on span "17" at bounding box center [169, 372] width 20 height 20
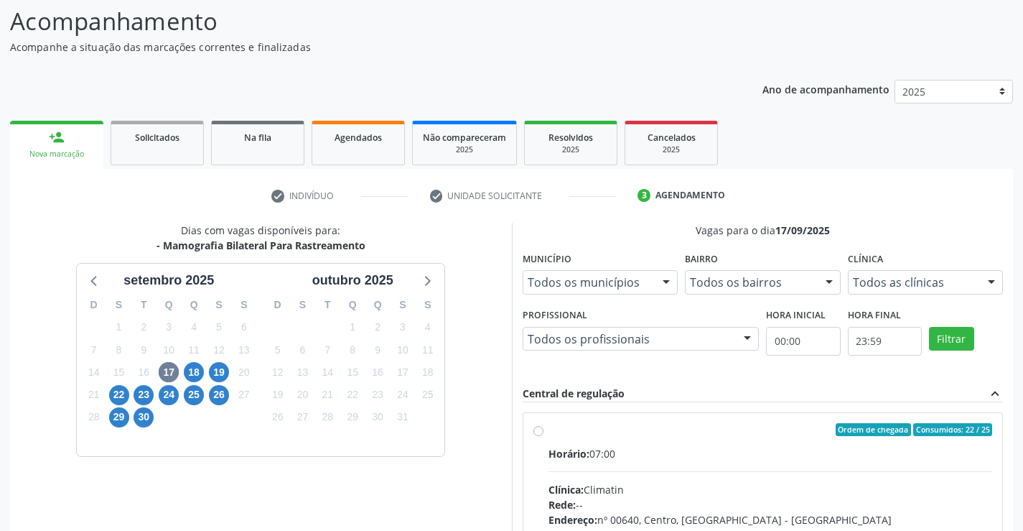
click at [618, 430] on div "Ordem de chegada Consumidos: 22 / 25" at bounding box center [770, 429] width 444 height 13
click at [543, 430] on input "Ordem de chegada Consumidos: 22 / 25 Horário: 07:00 Clínica: Climatin Rede: -- …" at bounding box center [538, 429] width 10 height 13
radio input "true"
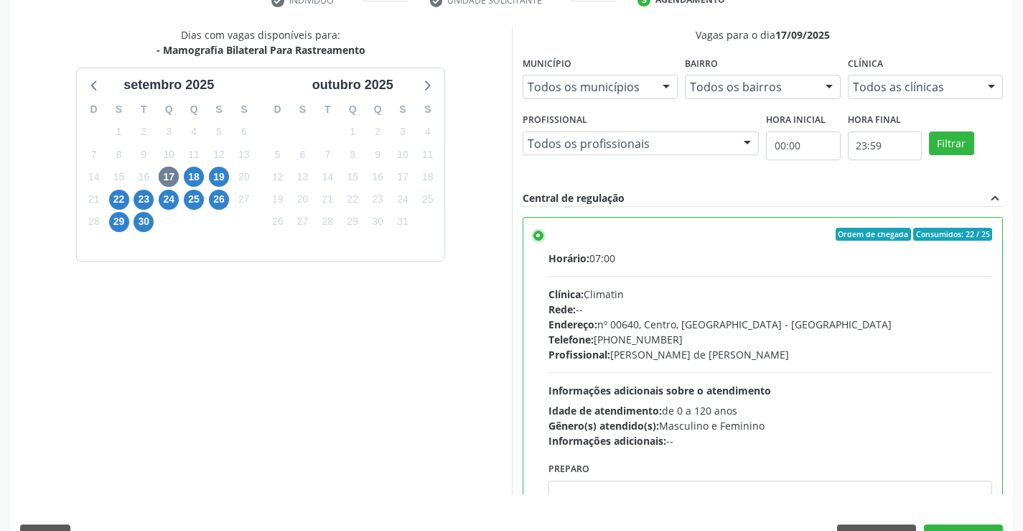
scroll to position [327, 0]
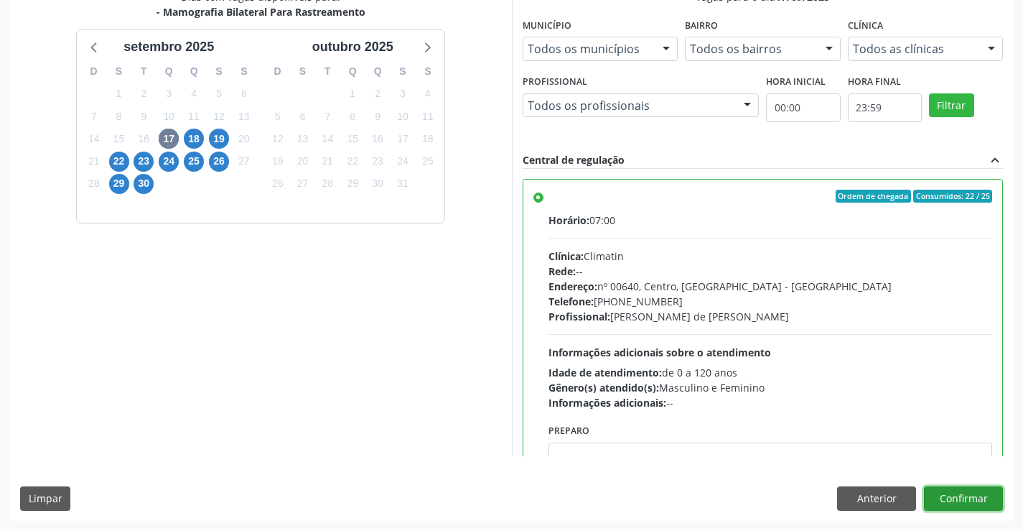
click at [981, 502] on button "Confirmar" at bounding box center [963, 498] width 79 height 24
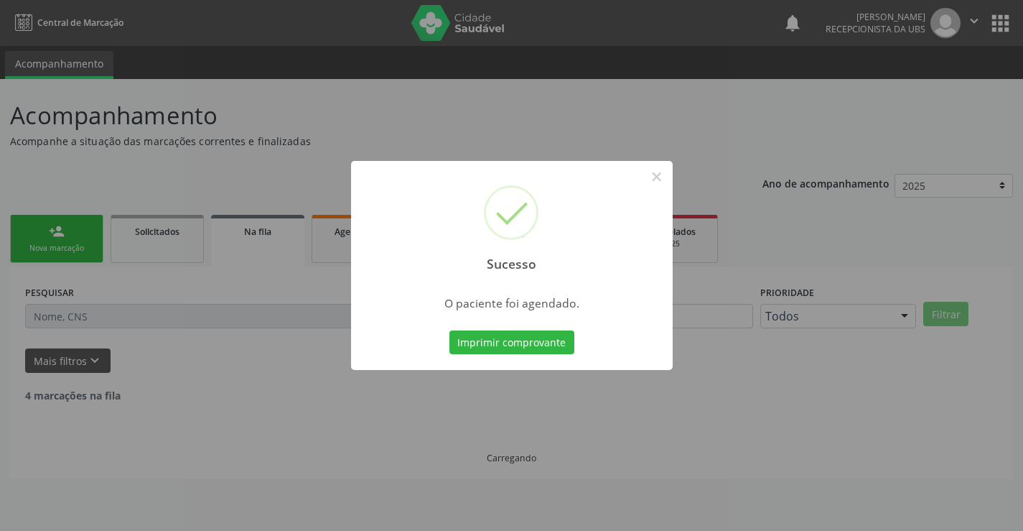
scroll to position [0, 0]
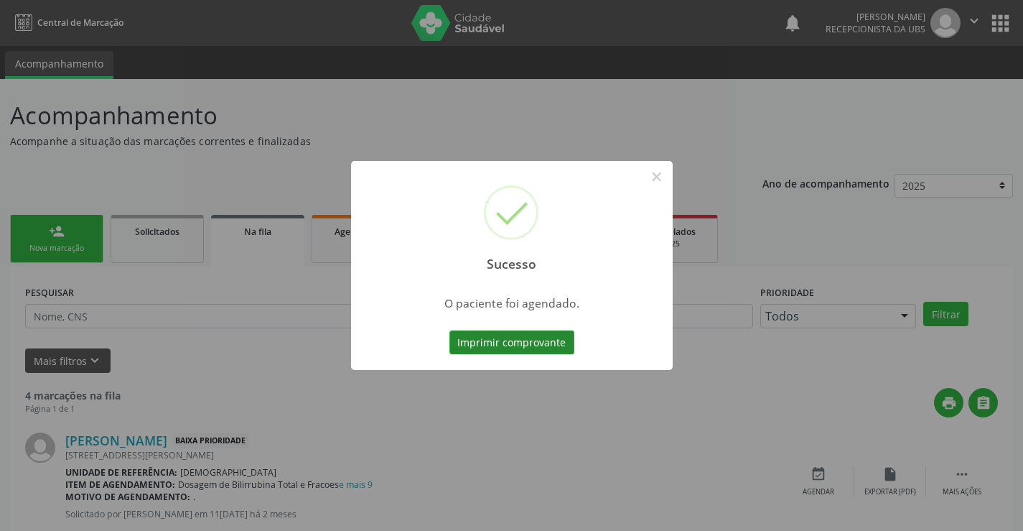
click at [522, 342] on button "Imprimir comprovante" at bounding box center [511, 342] width 125 height 24
